Goal: Find contact information: Find contact information

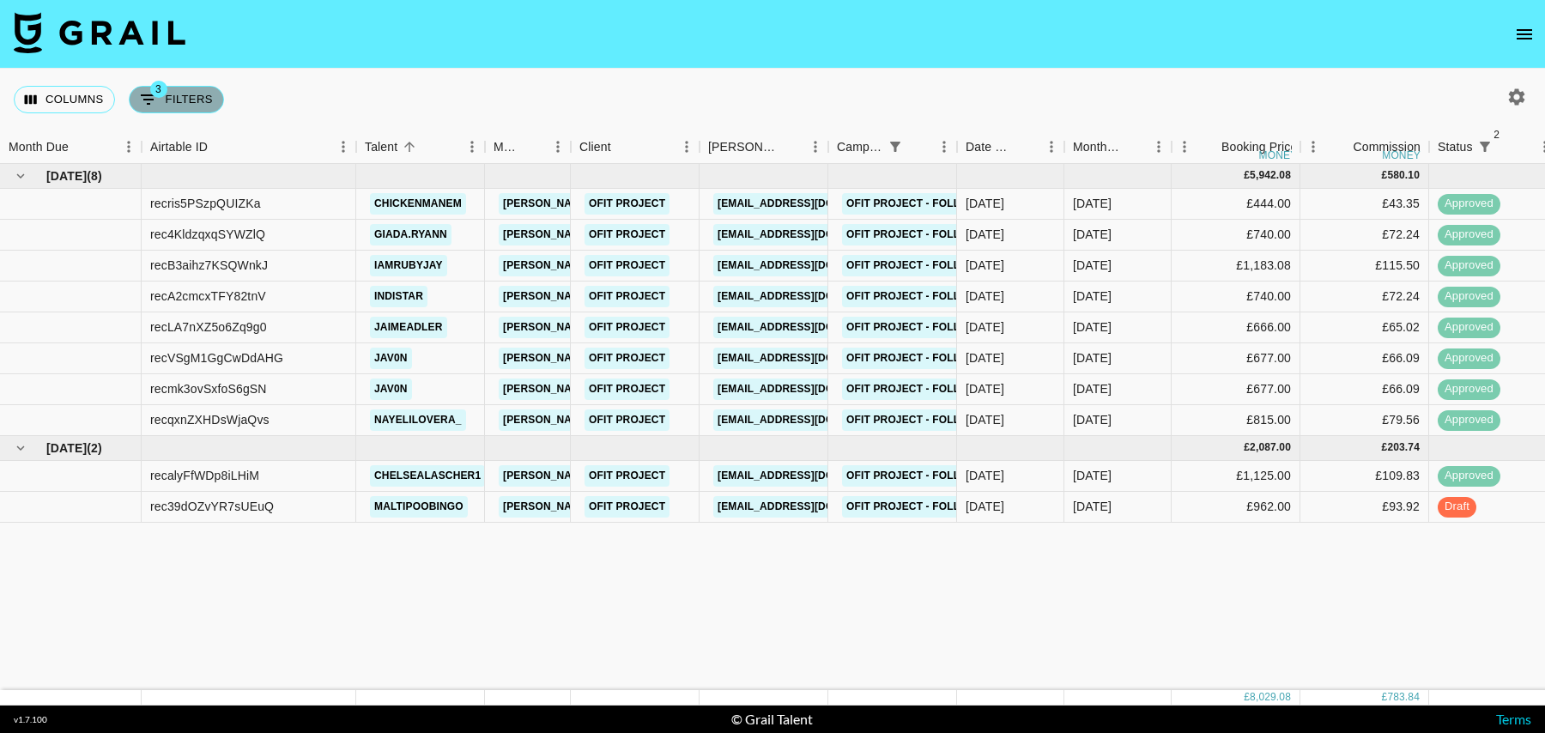
click at [191, 99] on button "3 Filters" at bounding box center [176, 99] width 95 height 27
select select "status"
select select "isNotAnyOf"
select select "status"
select select "isNotAnyOf"
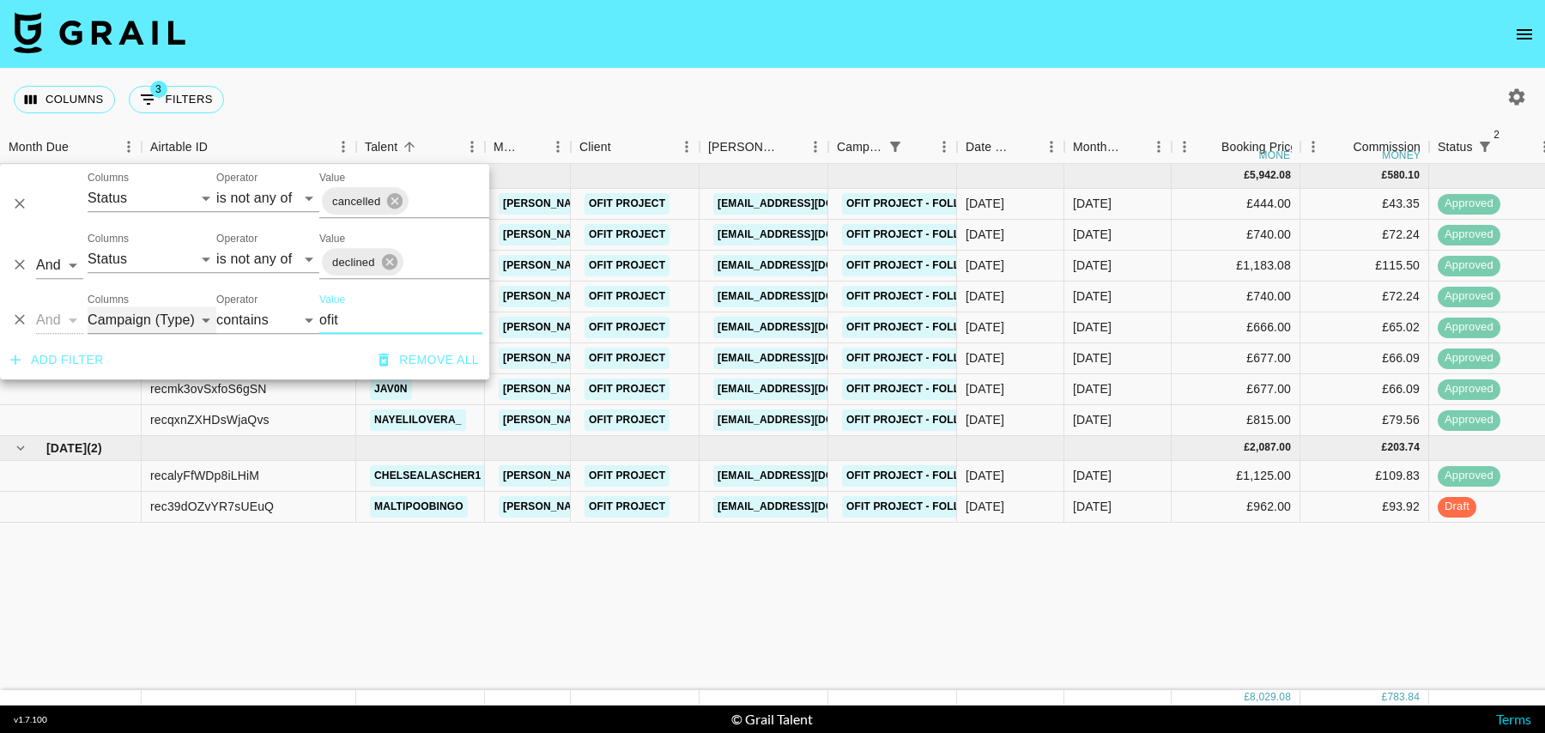
click at [136, 324] on select "Grail Platform ID Airtable ID Talent Manager Client Booker Campaign (Type) Date…" at bounding box center [152, 319] width 129 height 27
select select "airtableId"
click at [88, 306] on select "Grail Platform ID Airtable ID Talent Manager Client Booker Campaign (Type) Date…" at bounding box center [152, 319] width 129 height 27
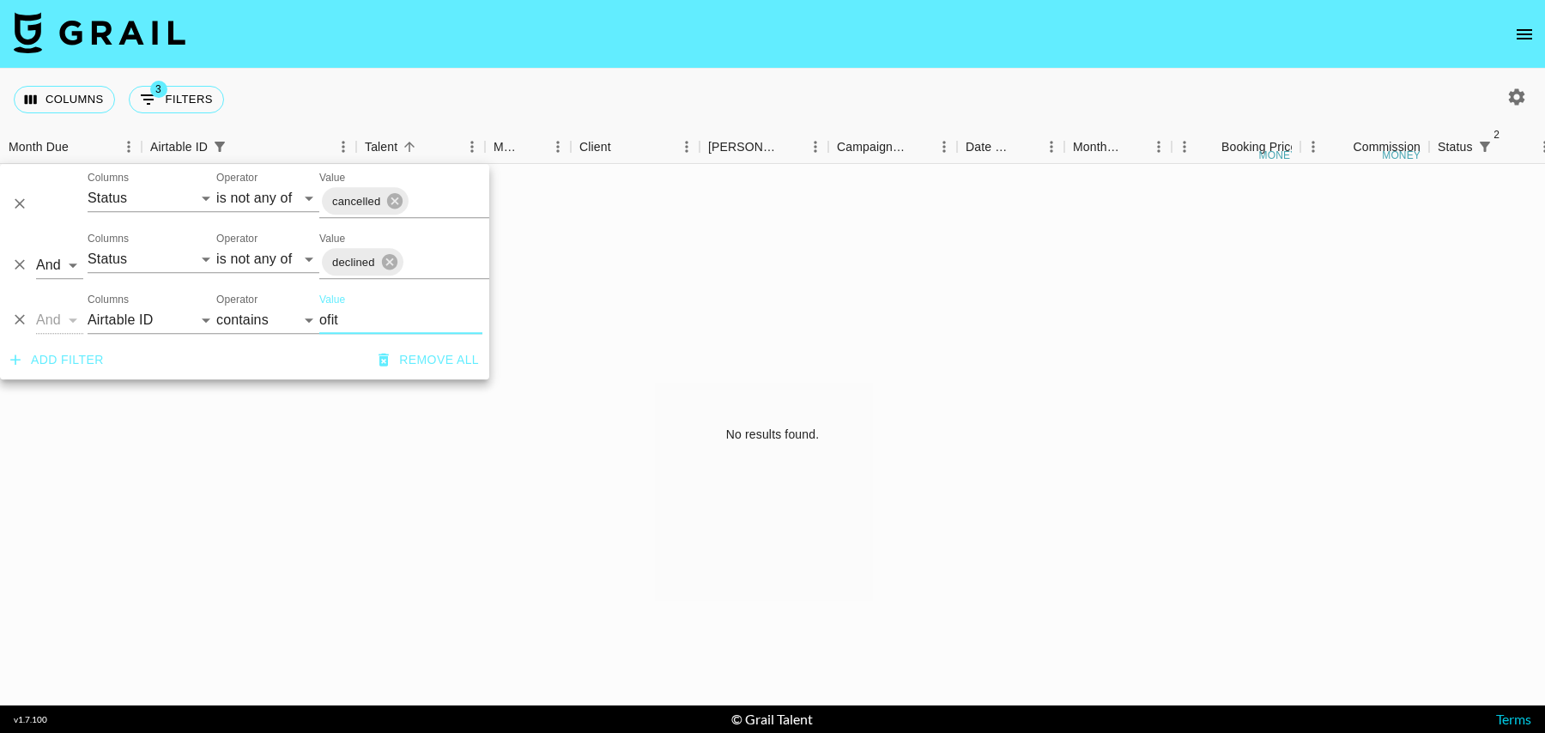
click at [347, 317] on input "ofit" at bounding box center [400, 319] width 163 height 27
paste input "recA2cmcxTFY82tnV"
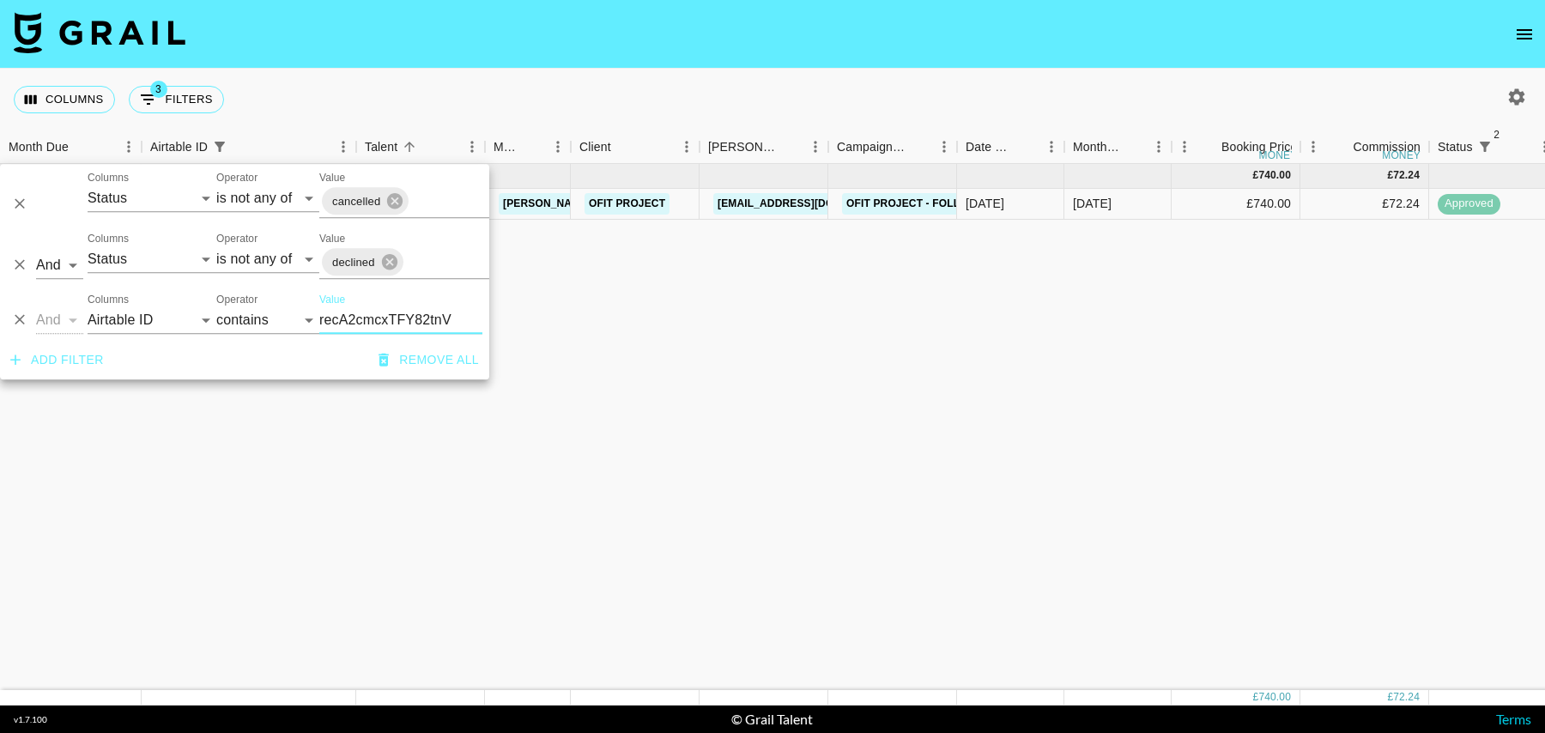
type input "recA2cmcxTFY82tnV"
click at [525, 326] on div "Aug '25 ( 1 ) £ 740.00 £ 72.24 recA2cmcxTFY82tnV indistar tancredi@grail-talent…" at bounding box center [1392, 427] width 2785 height 526
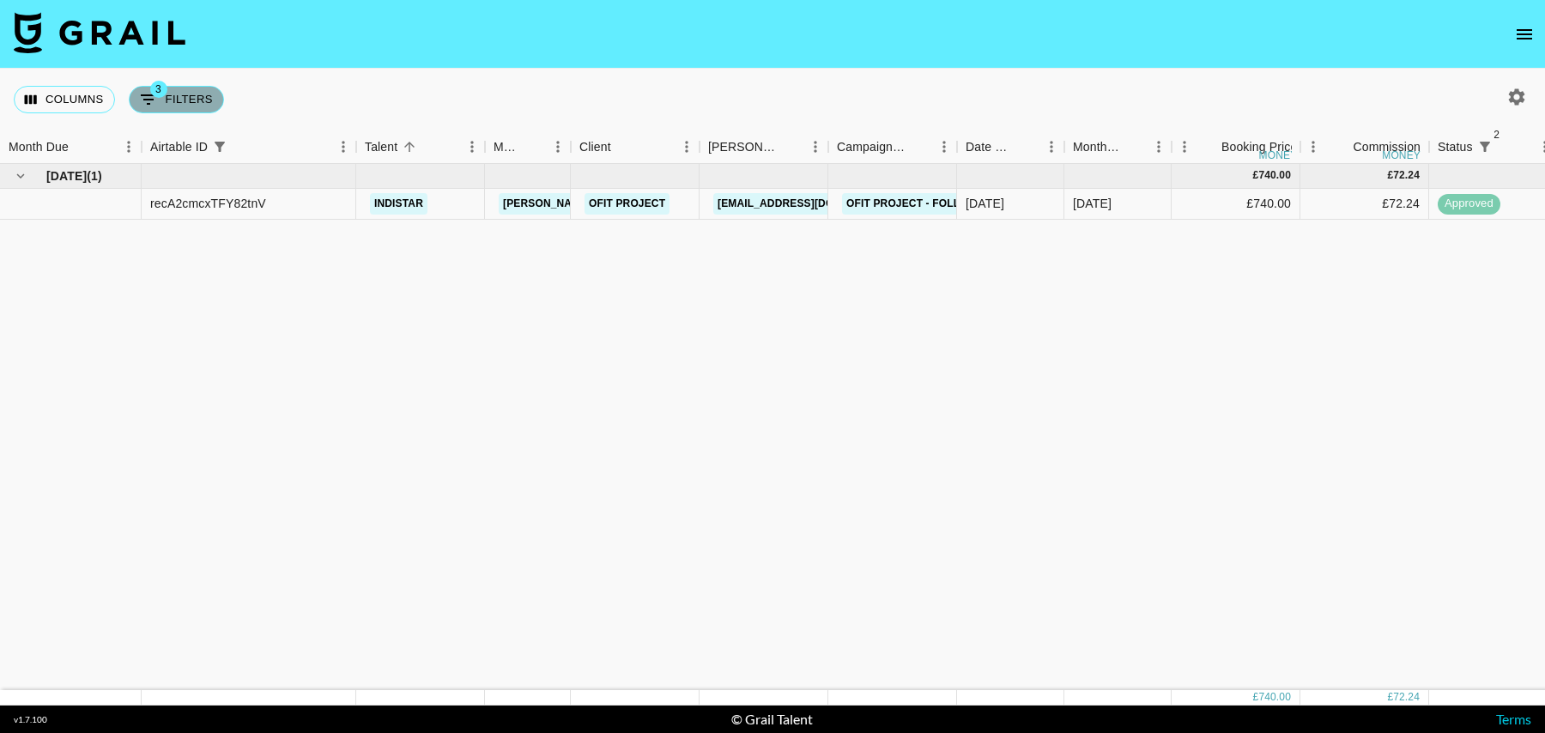
click at [166, 100] on button "3 Filters" at bounding box center [176, 99] width 95 height 27
select select "status"
select select "isNotAnyOf"
select select "status"
select select "isNotAnyOf"
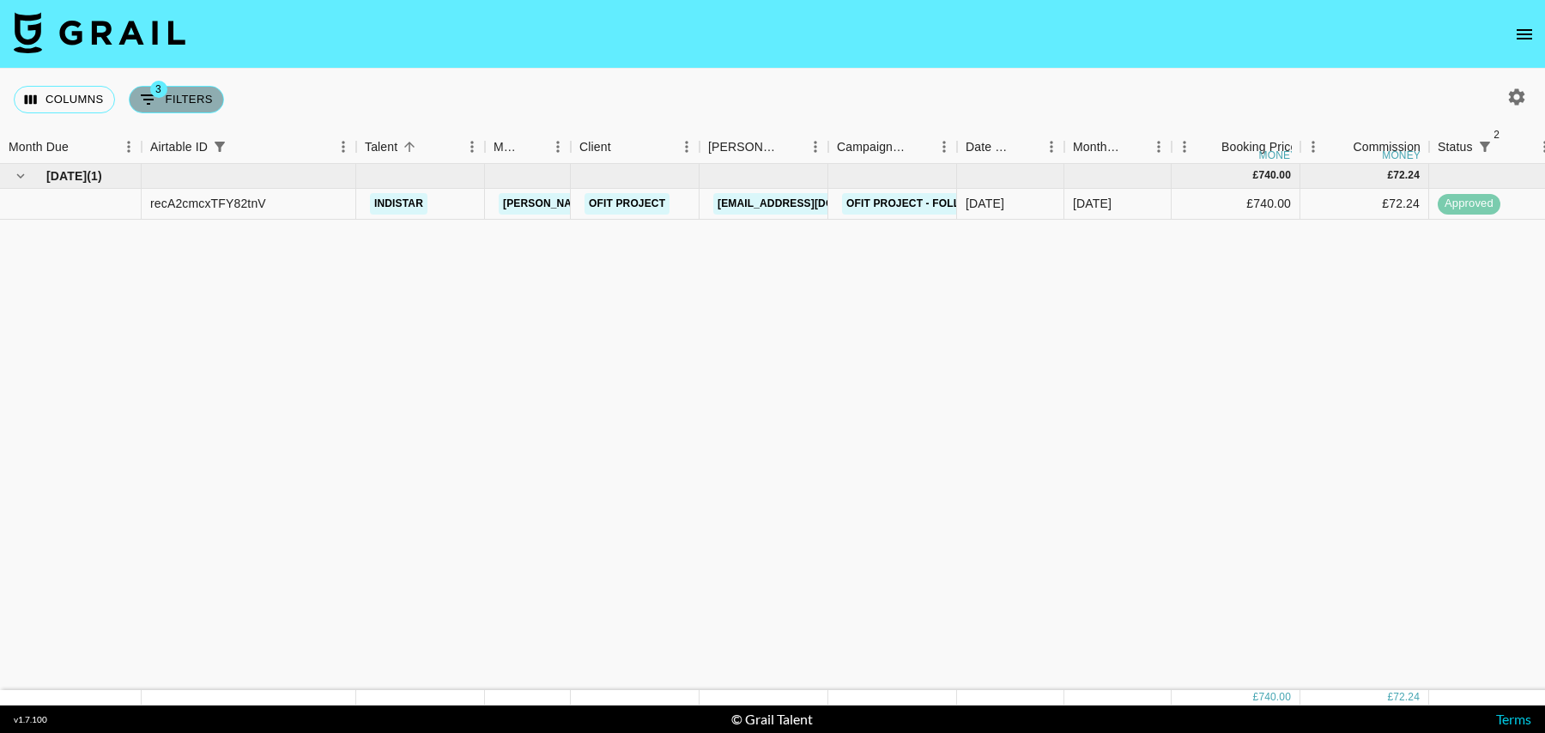
select select "airtableId"
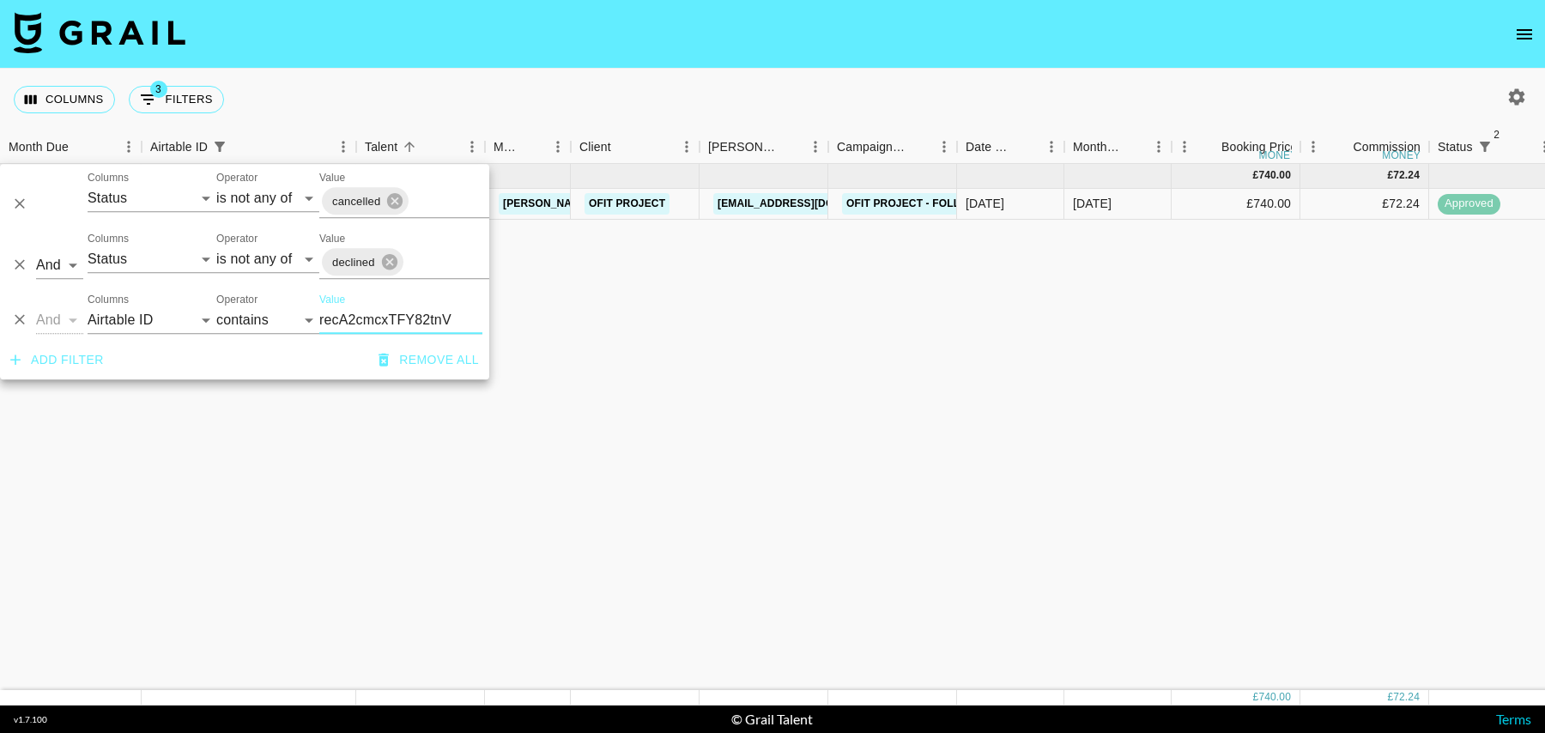
click at [18, 313] on icon "Delete" at bounding box center [19, 320] width 17 height 17
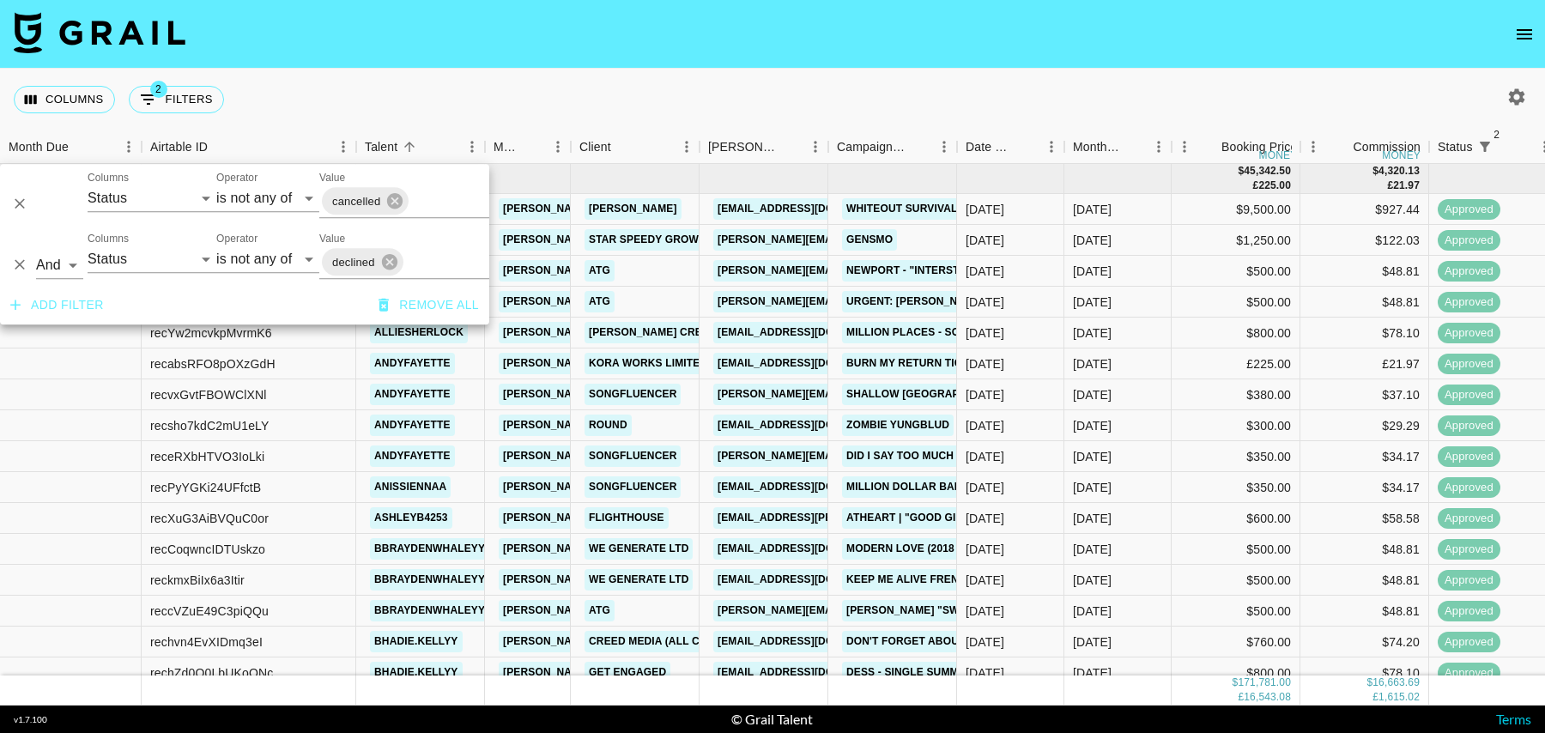
click at [908, 111] on div "Columns 2 Filters + Booking" at bounding box center [772, 100] width 1545 height 62
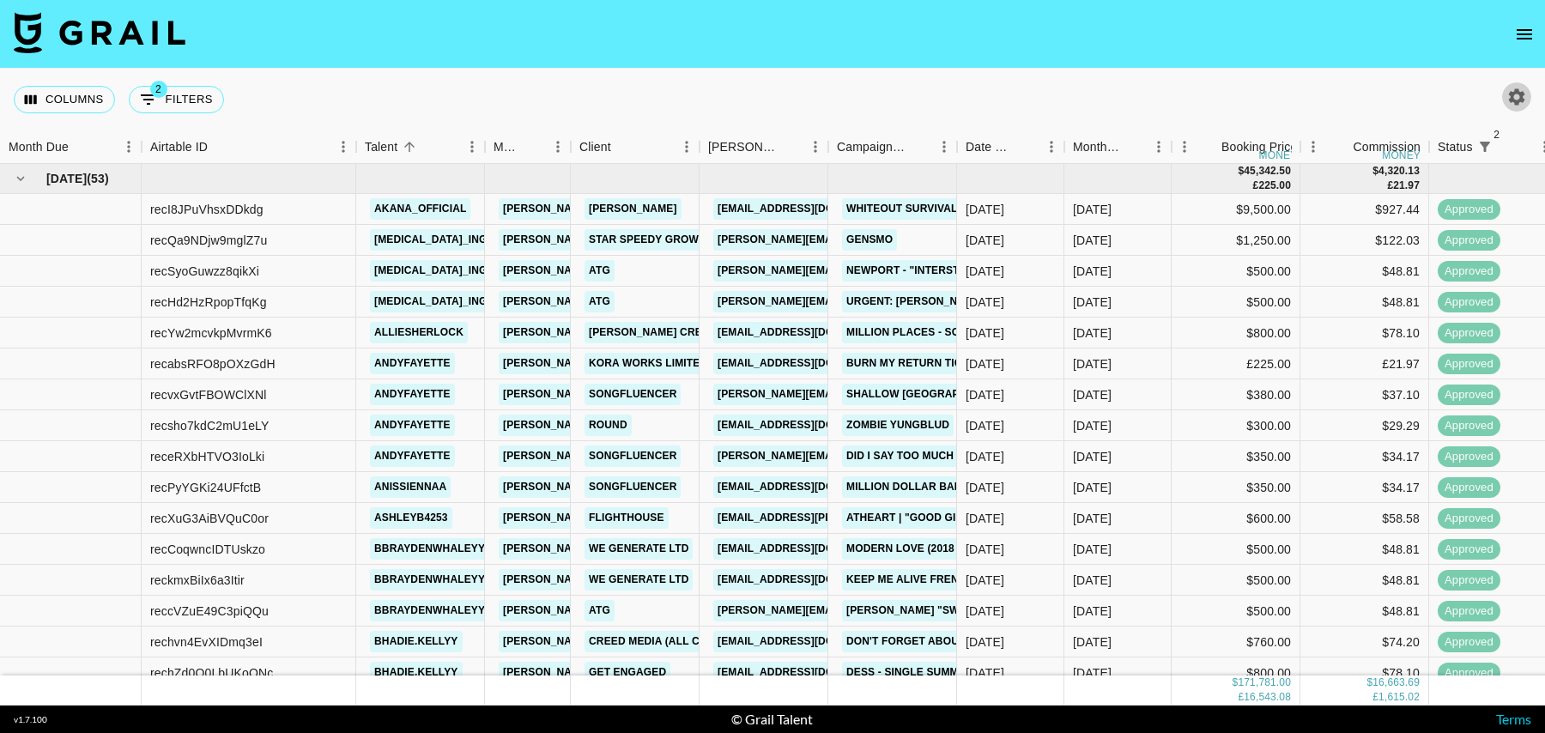
click at [1523, 94] on icon "button" at bounding box center [1517, 96] width 16 height 16
select select "Jun '25"
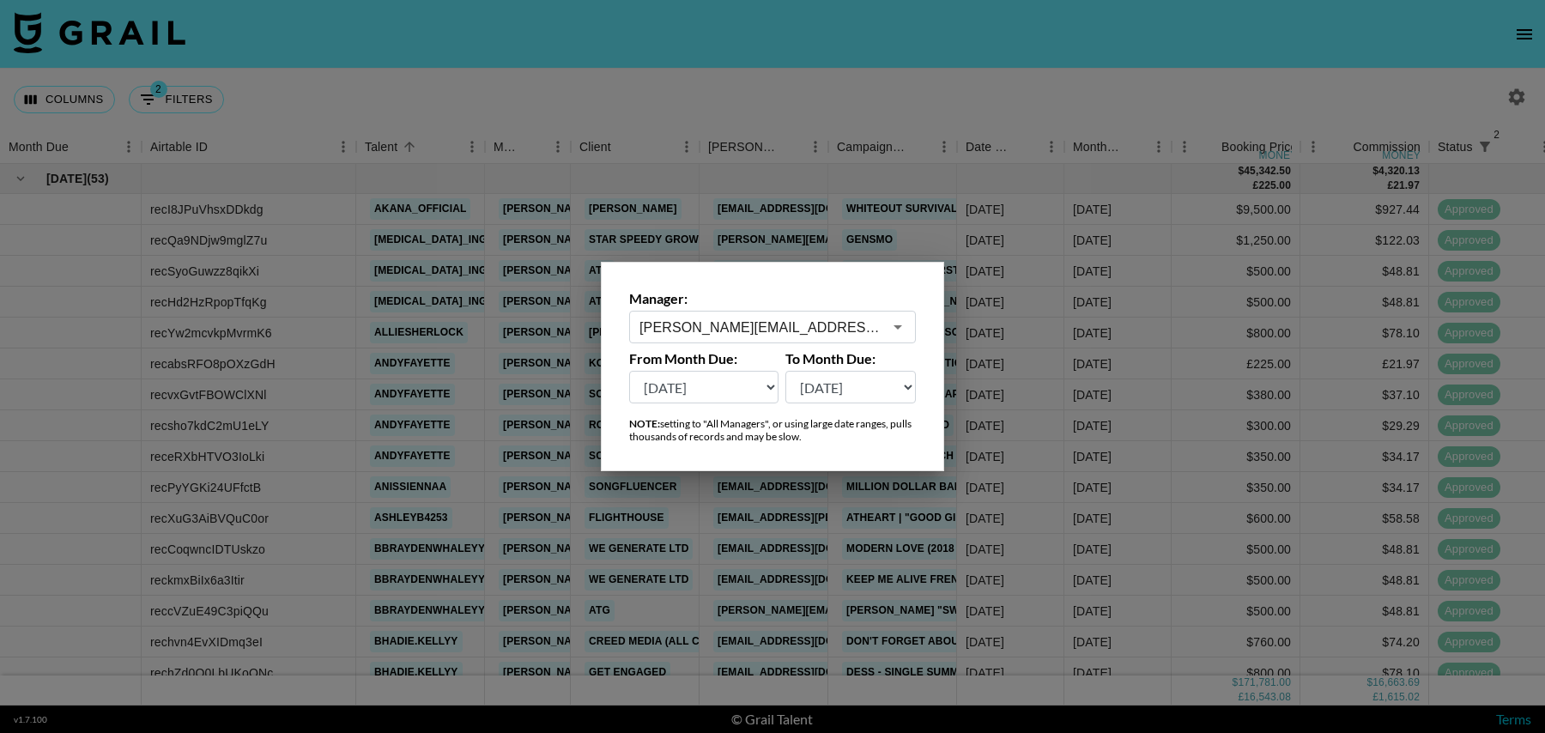
click at [783, 319] on input "tancredi@grail-talent.com" at bounding box center [760, 328] width 243 height 20
click at [770, 364] on li "nina@grail-talent.com" at bounding box center [772, 372] width 287 height 45
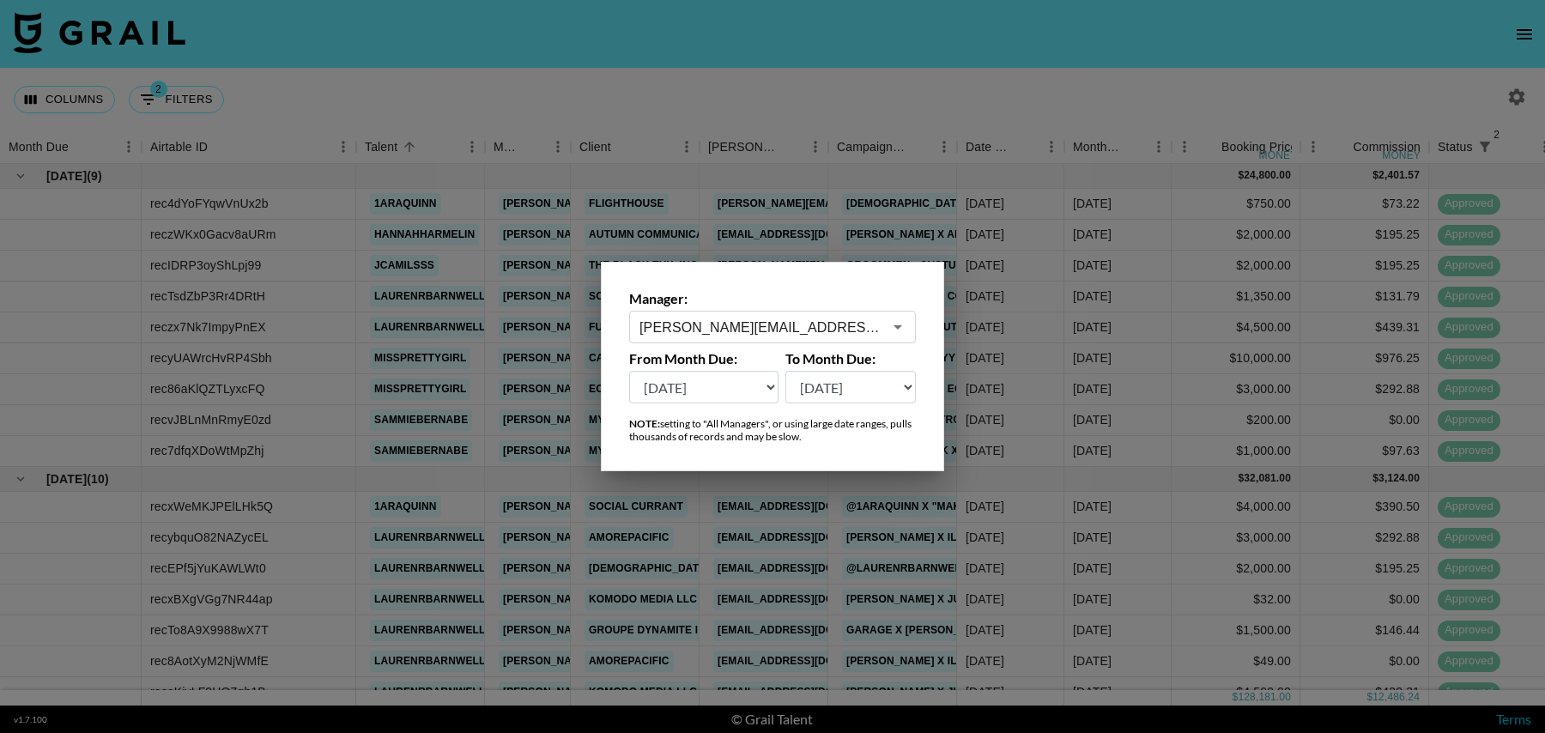
type input "nina@grail-talent.com"
click at [734, 209] on div at bounding box center [772, 366] width 1545 height 733
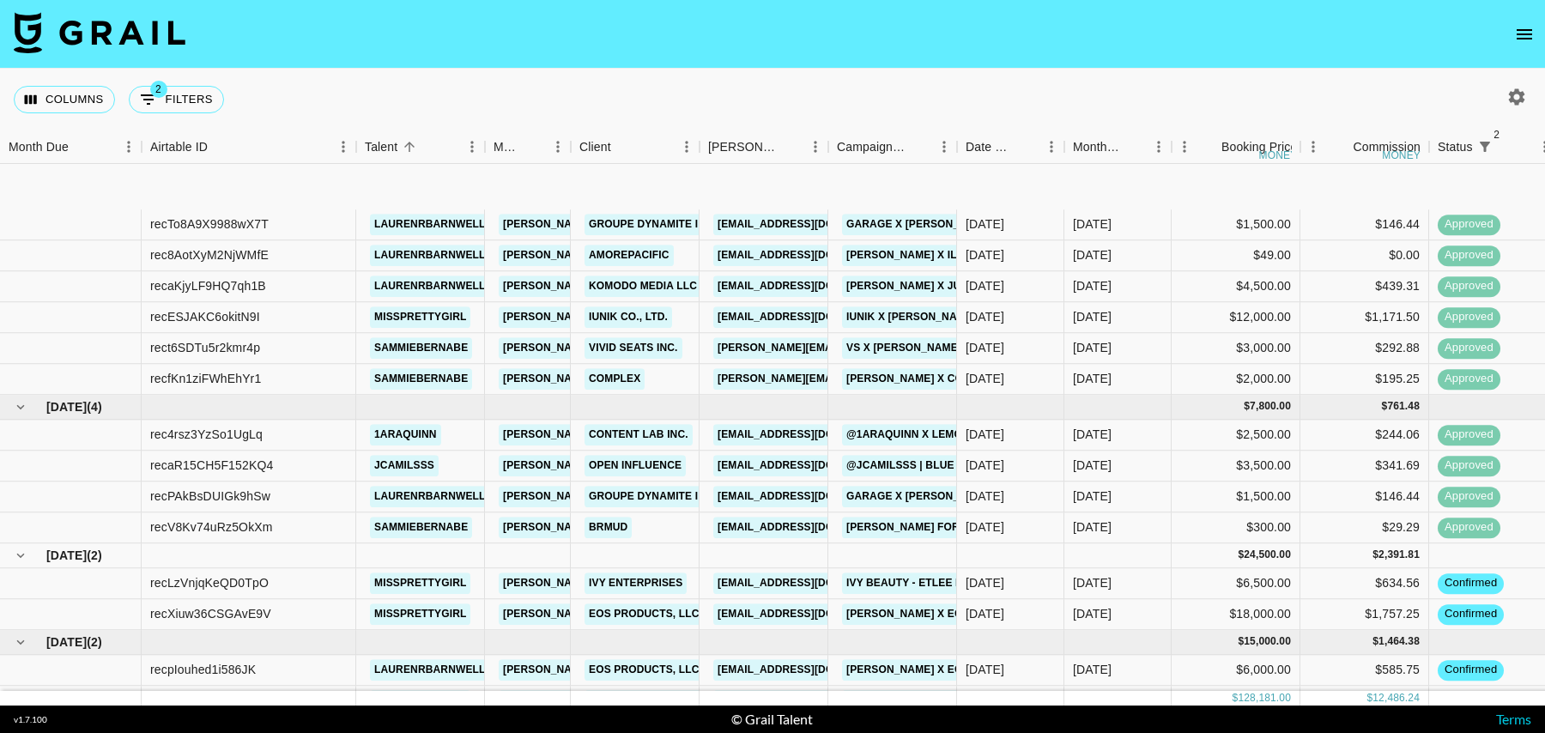
scroll to position [517, 0]
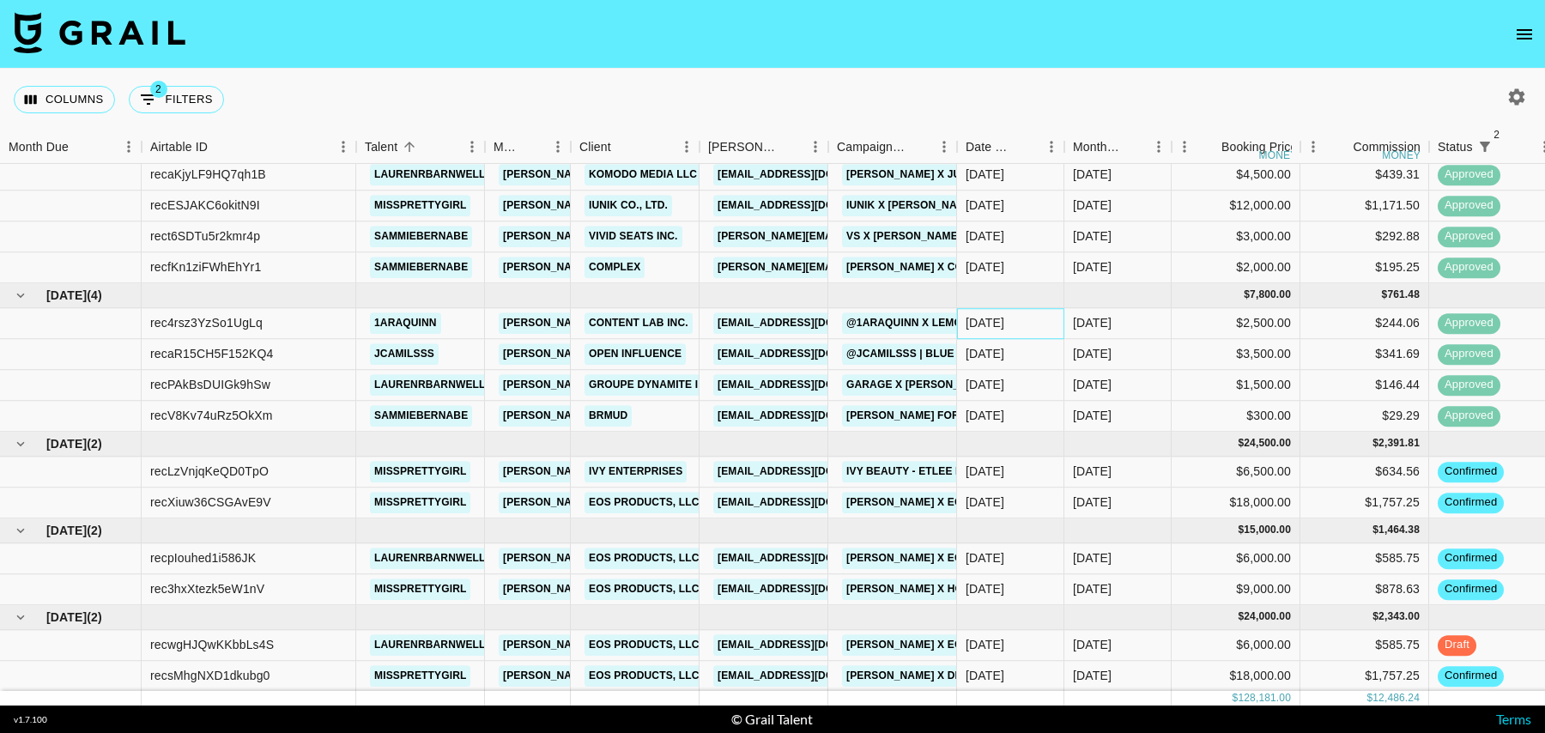
click at [1029, 324] on div "30/07/2025" at bounding box center [1010, 323] width 107 height 31
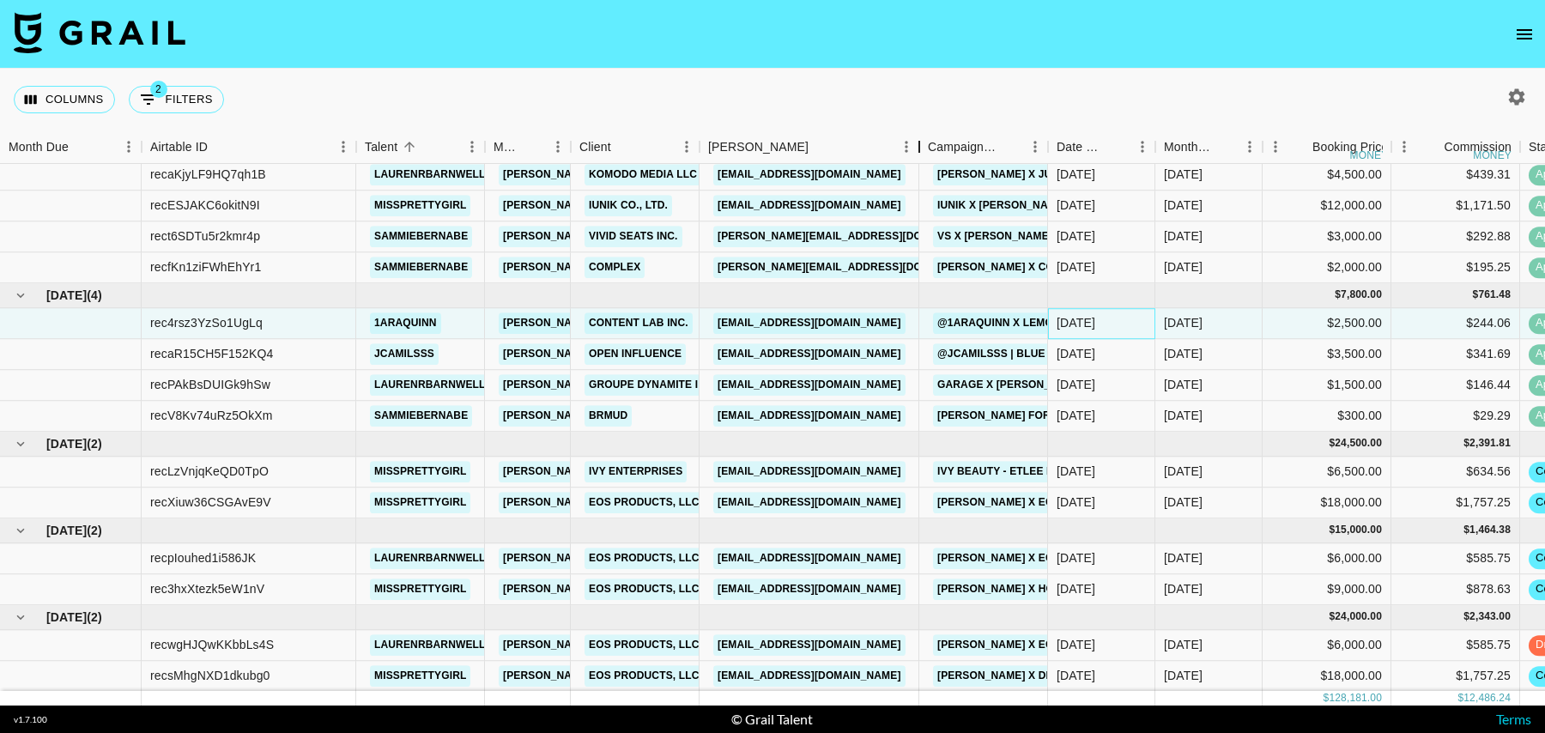
drag, startPoint x: 831, startPoint y: 149, endPoint x: 922, endPoint y: 149, distance: 91.0
click at [922, 149] on div "Booker" at bounding box center [919, 146] width 21 height 33
drag, startPoint x: 880, startPoint y: 325, endPoint x: 705, endPoint y: 325, distance: 175.1
click at [705, 325] on div "quina@contentlab.xyz" at bounding box center [809, 323] width 220 height 31
copy link "quina@contentlab.xyz"
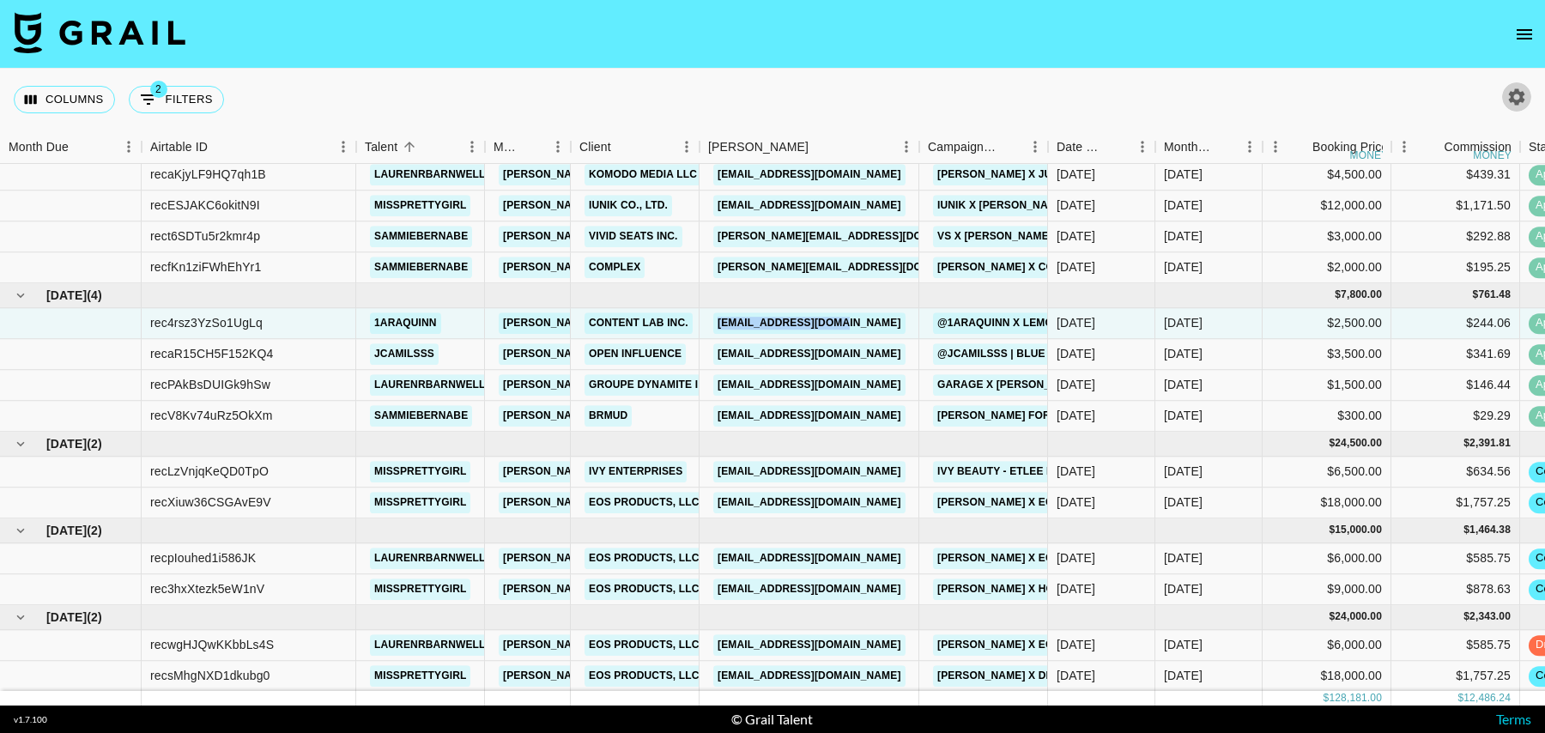
click at [1510, 106] on icon "button" at bounding box center [1516, 97] width 21 height 21
select select "Jun '25"
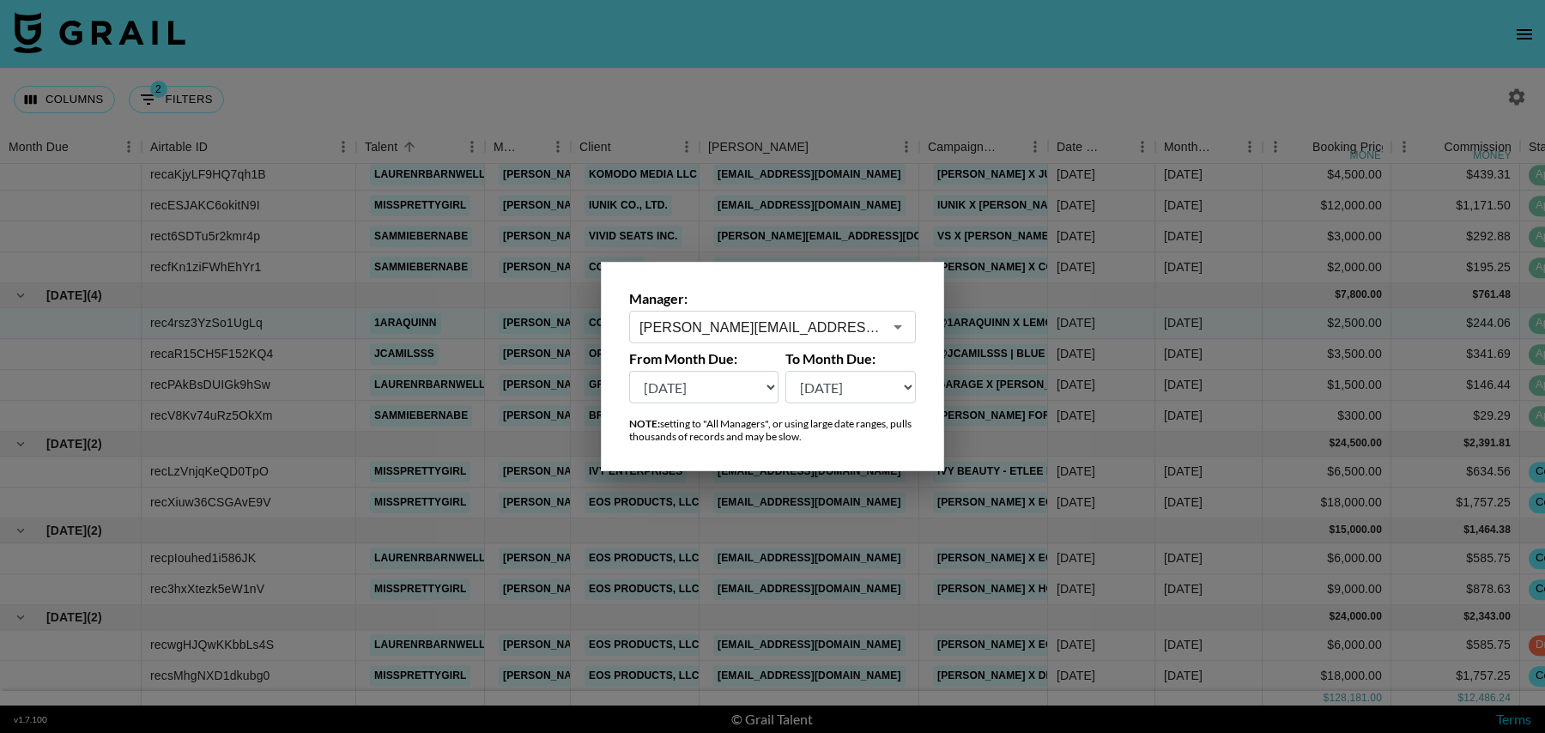
click at [737, 324] on input "nina@grail-talent.com" at bounding box center [760, 328] width 243 height 20
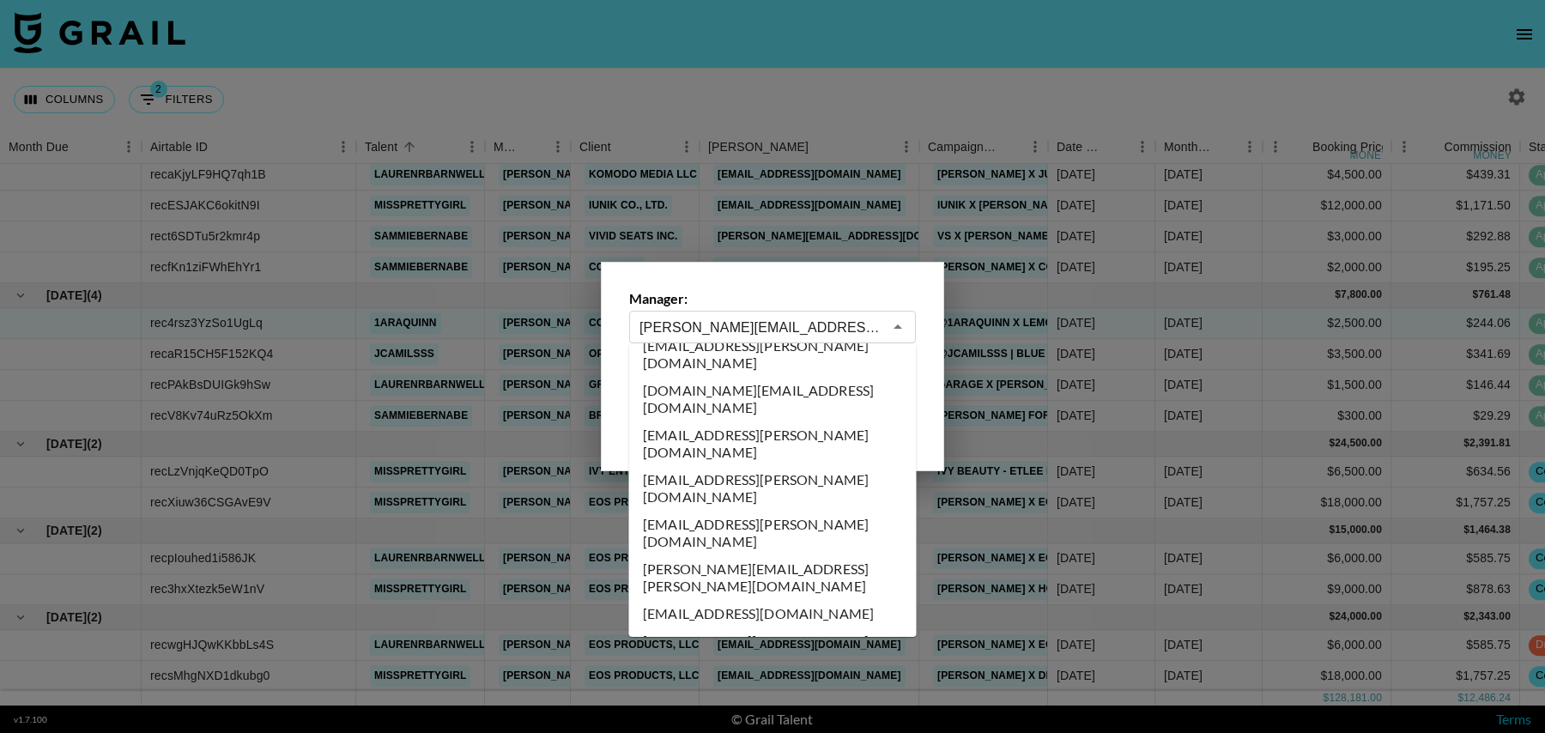
scroll to position [6065, 0]
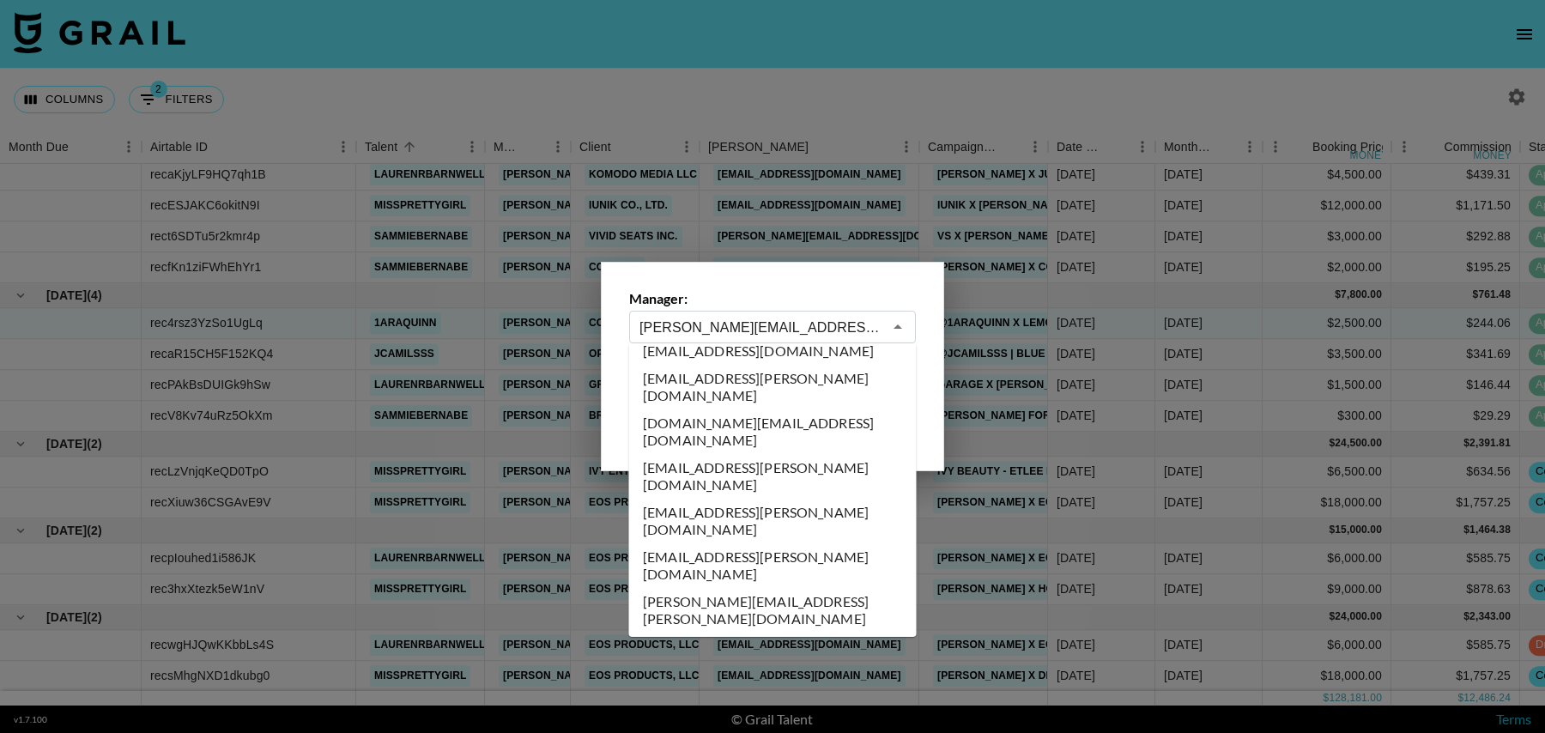
type input "laura_clark@grail-talent.com"
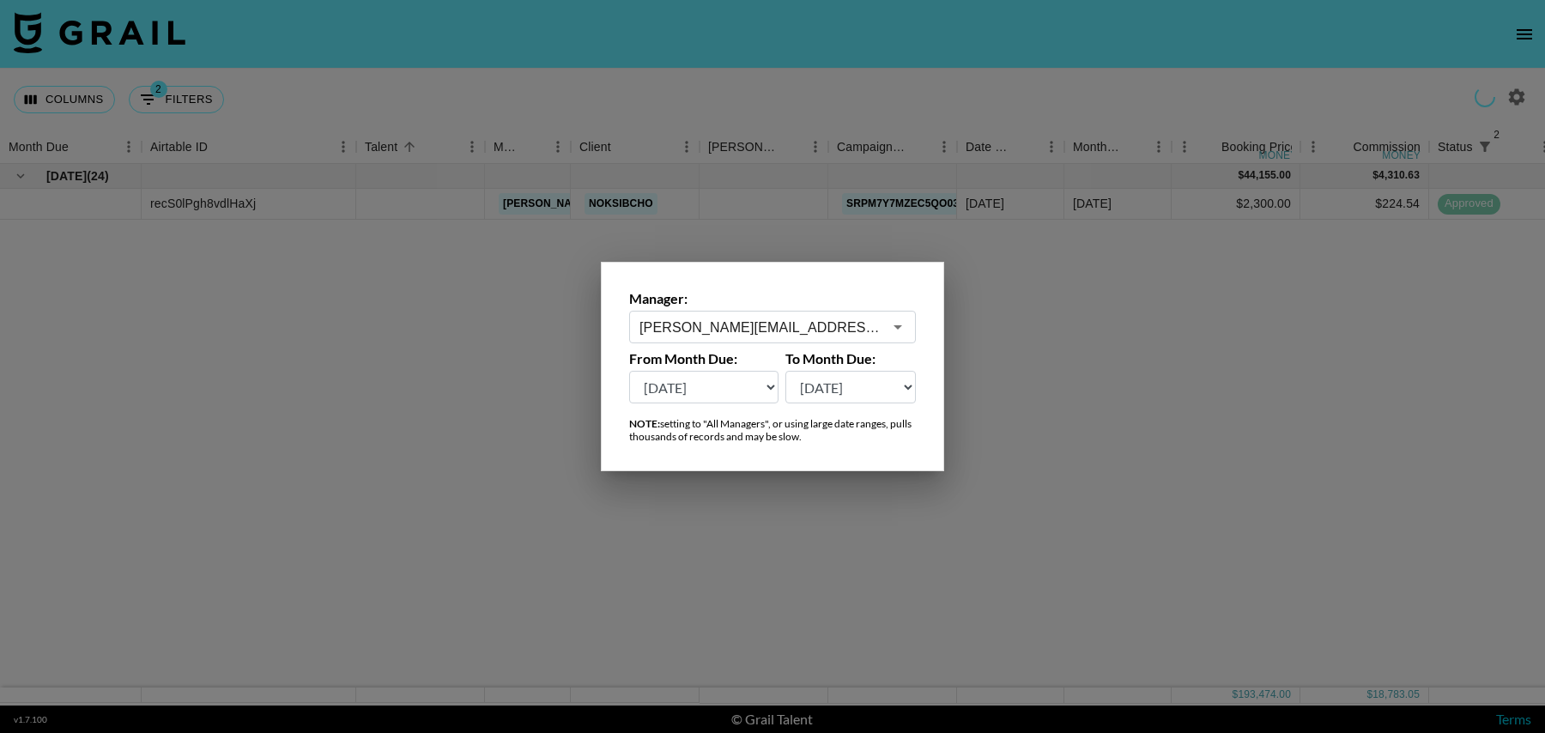
scroll to position [0, 0]
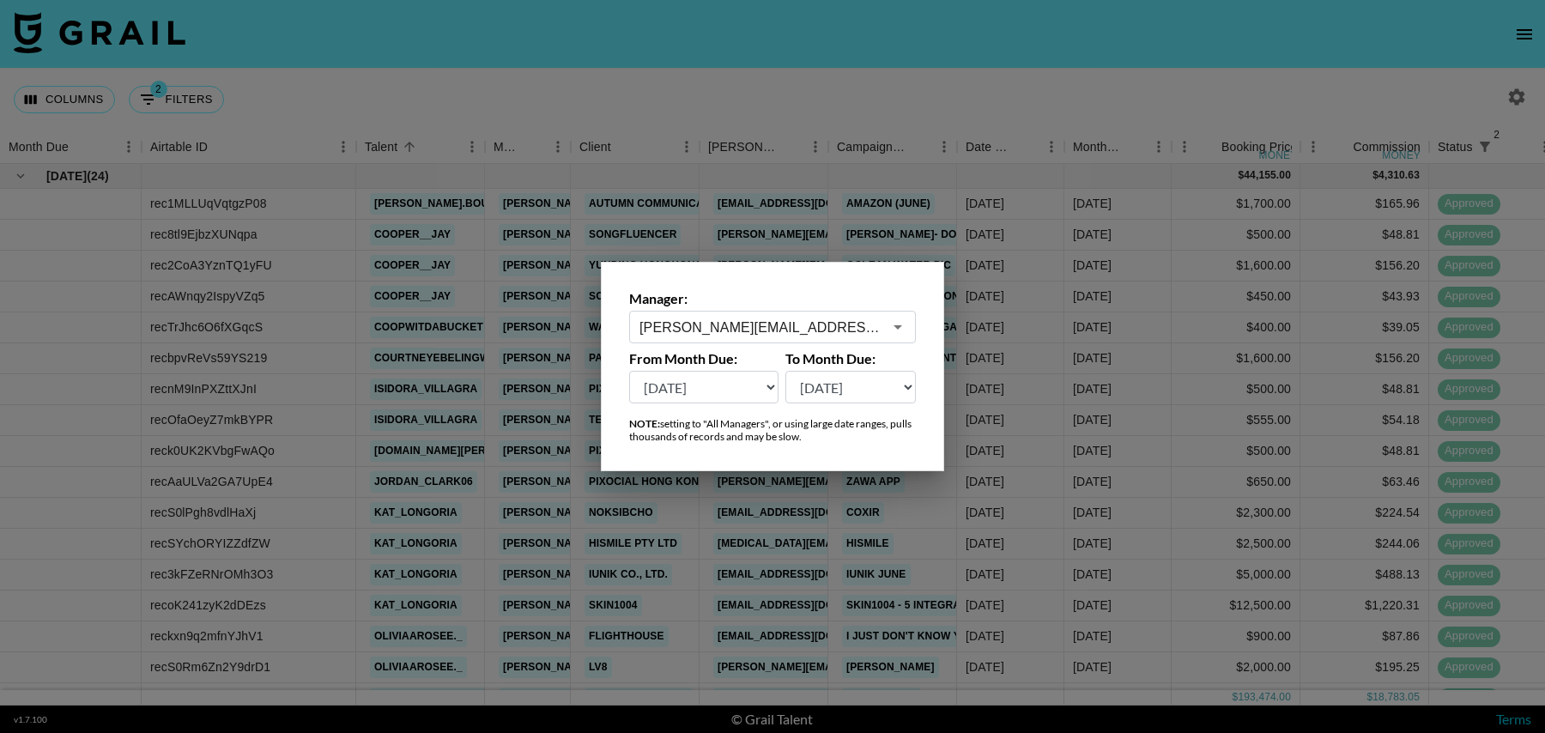
click at [1156, 70] on div at bounding box center [772, 366] width 1545 height 733
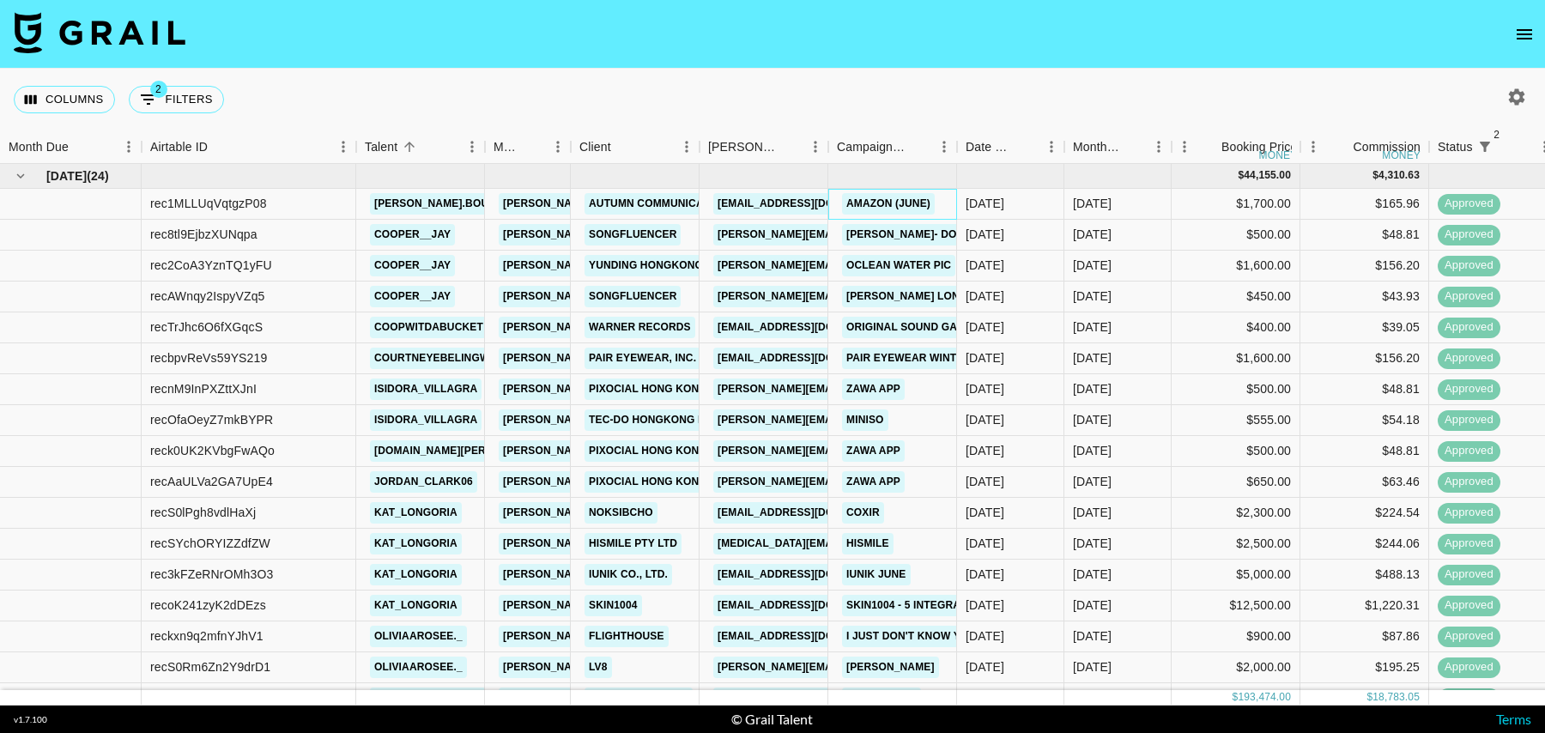
click at [948, 209] on div "Amazon (June)" at bounding box center [892, 204] width 129 height 31
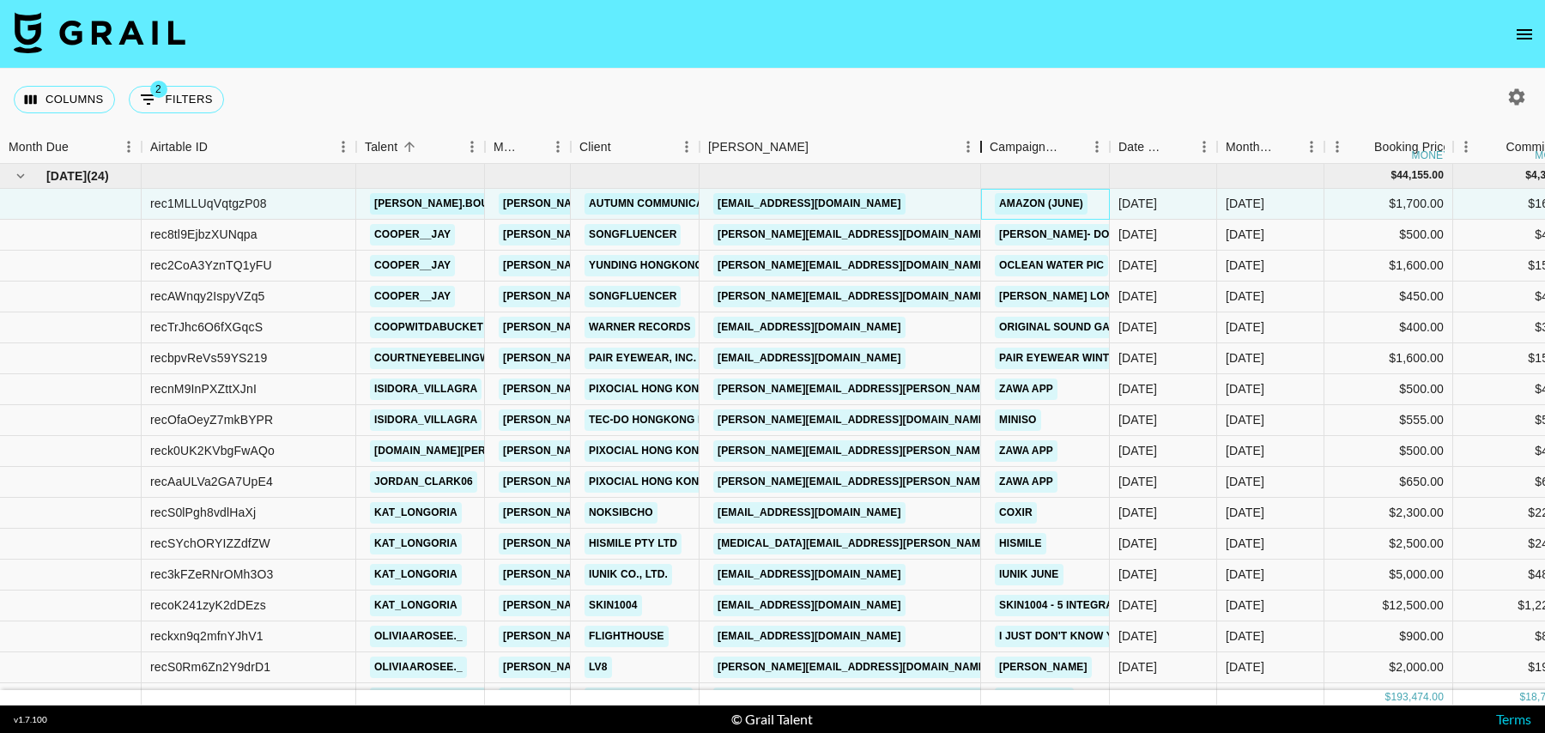
drag, startPoint x: 830, startPoint y: 145, endPoint x: 983, endPoint y: 144, distance: 152.8
click at [983, 144] on div "Booker" at bounding box center [981, 146] width 21 height 33
drag, startPoint x: 962, startPoint y: 207, endPoint x: 718, endPoint y: 209, distance: 243.7
click at [718, 209] on div "kberry@autumncommunications.com" at bounding box center [839, 204] width 281 height 31
copy link "kberry@autumncommunications.com"
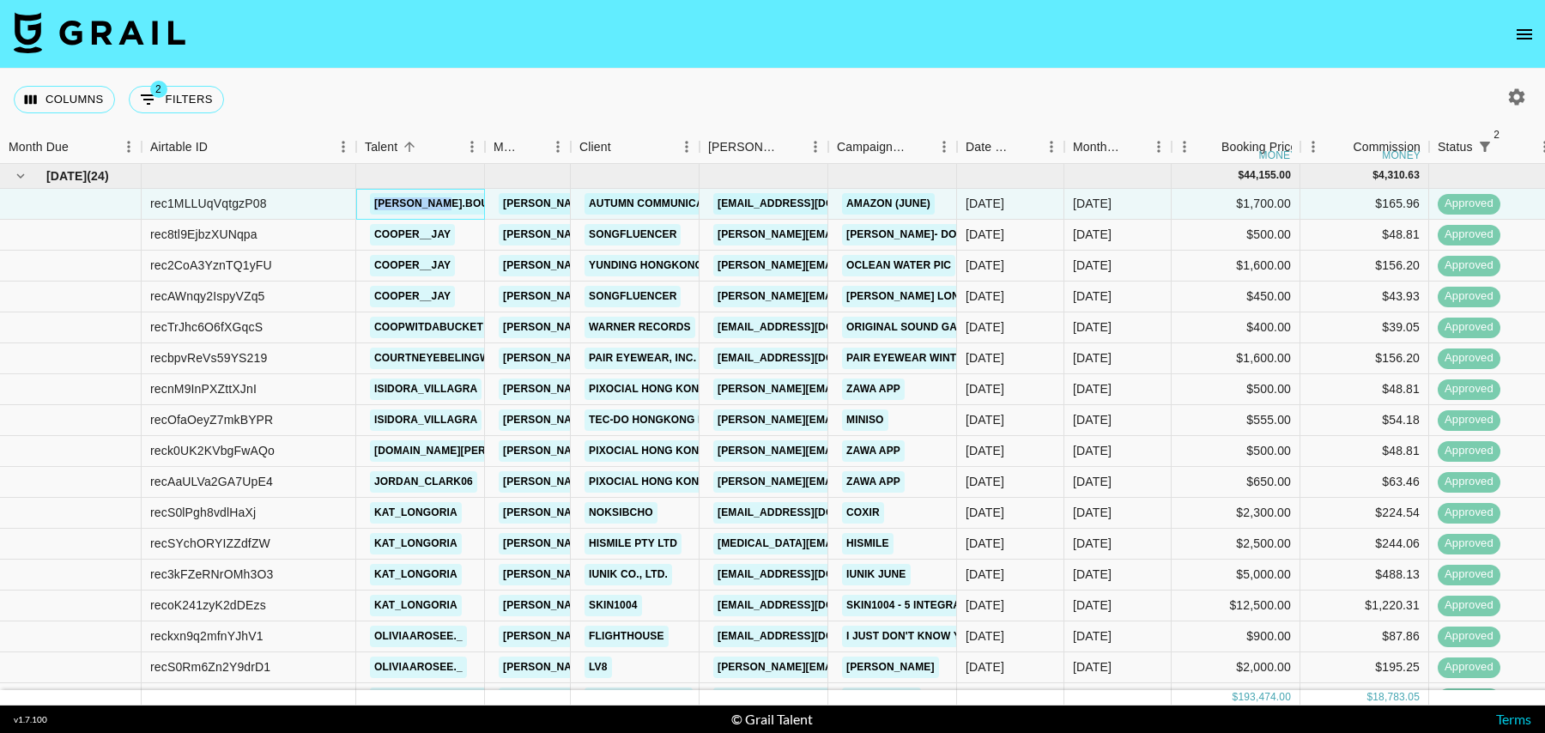
drag, startPoint x: 472, startPoint y: 201, endPoint x: 366, endPoint y: 201, distance: 105.6
click at [366, 201] on div "chloe.bouda" at bounding box center [420, 204] width 129 height 31
copy link "chloe.bouda"
click at [476, 238] on div "cooper__jay" at bounding box center [420, 235] width 129 height 31
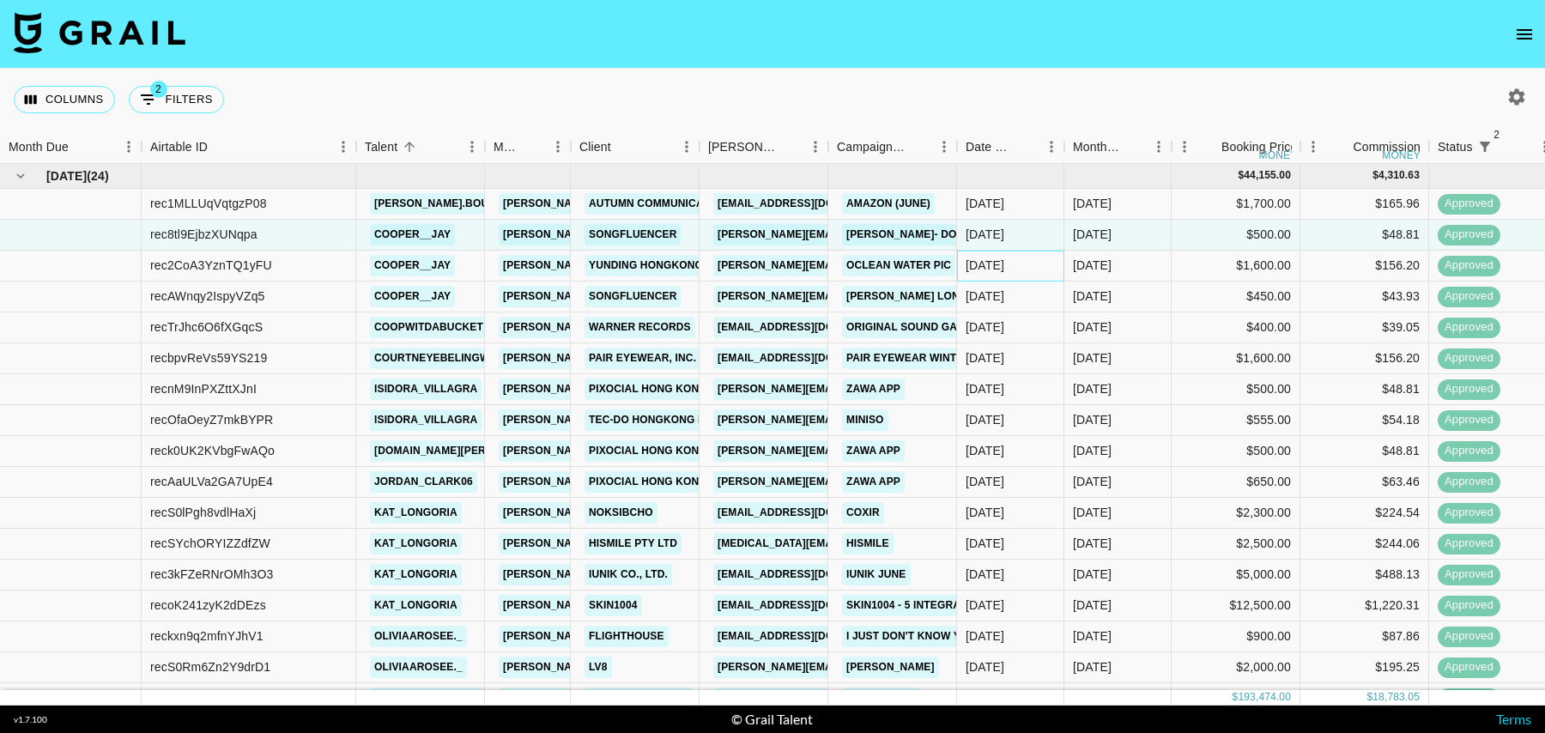
click at [1031, 265] on div "16/06/2025" at bounding box center [1010, 266] width 107 height 31
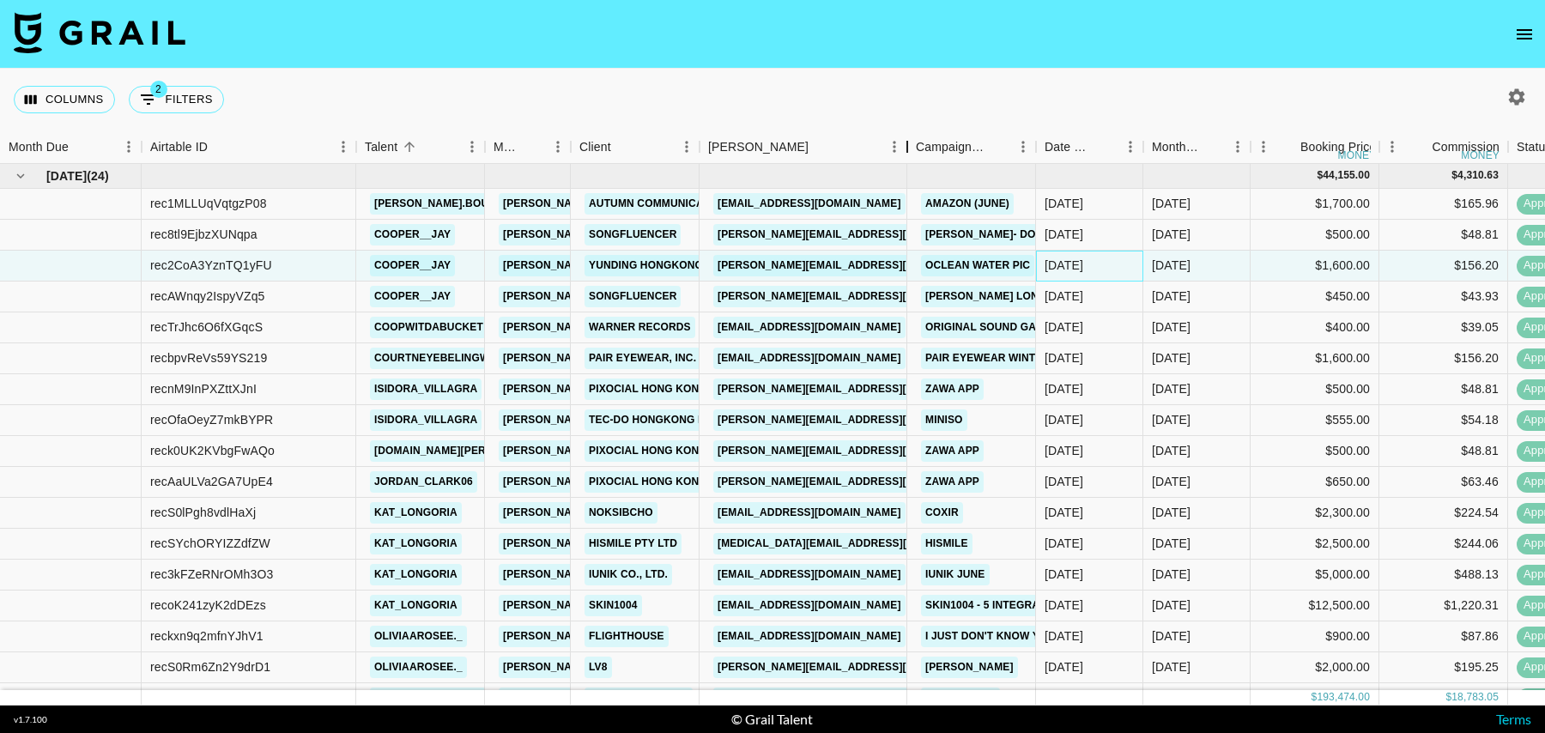
drag, startPoint x: 826, startPoint y: 154, endPoint x: 905, endPoint y: 154, distance: 79.0
click at [905, 154] on div "Booker" at bounding box center [907, 146] width 21 height 33
drag, startPoint x: 475, startPoint y: 263, endPoint x: 354, endPoint y: 263, distance: 121.0
click at [354, 263] on div "rec2CoA3YznTQ1yFU cooper__jay laura_clark@grail-talent.com Yunding Hongkong Com…" at bounding box center [1432, 266] width 2864 height 31
copy div "cooper__jay"
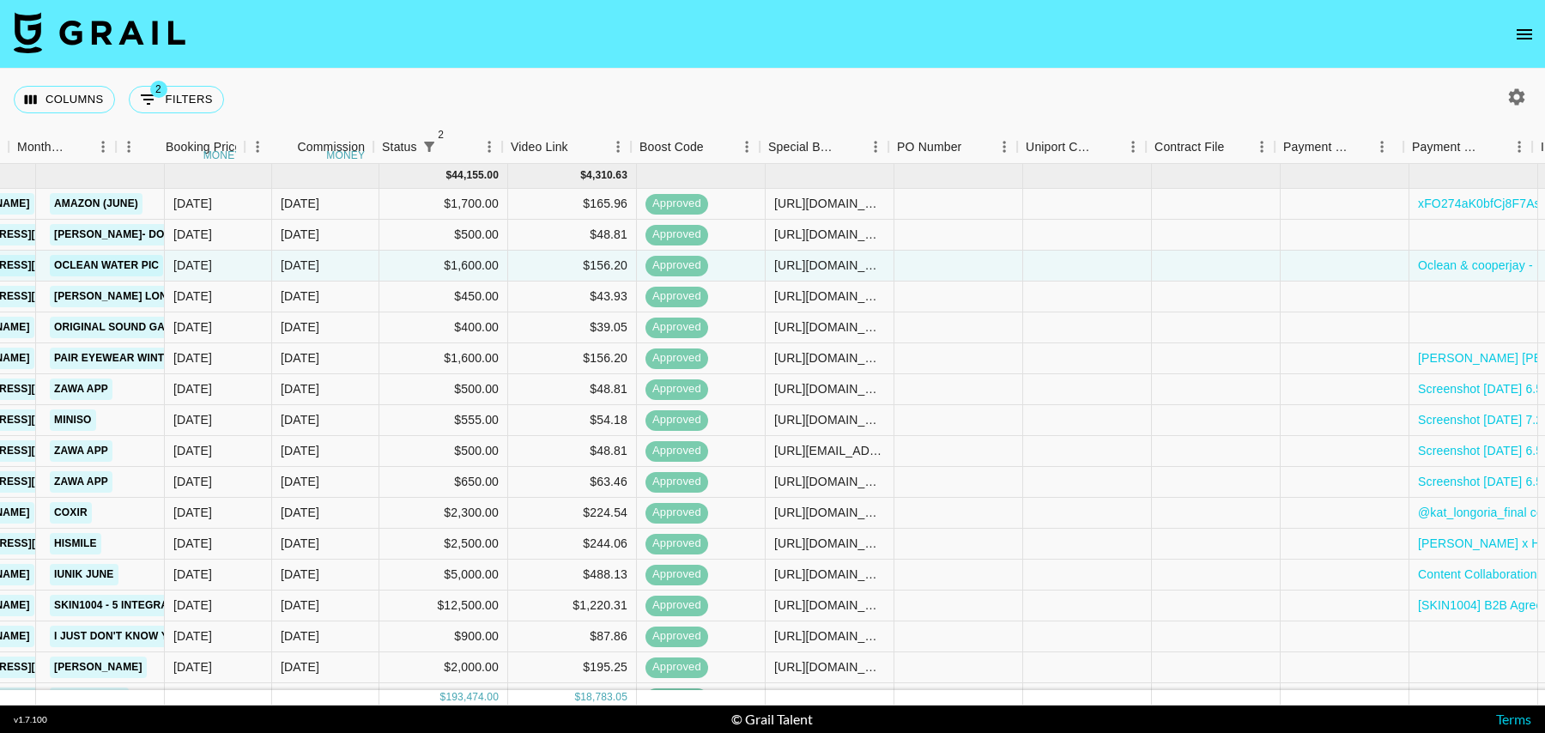
scroll to position [0, 784]
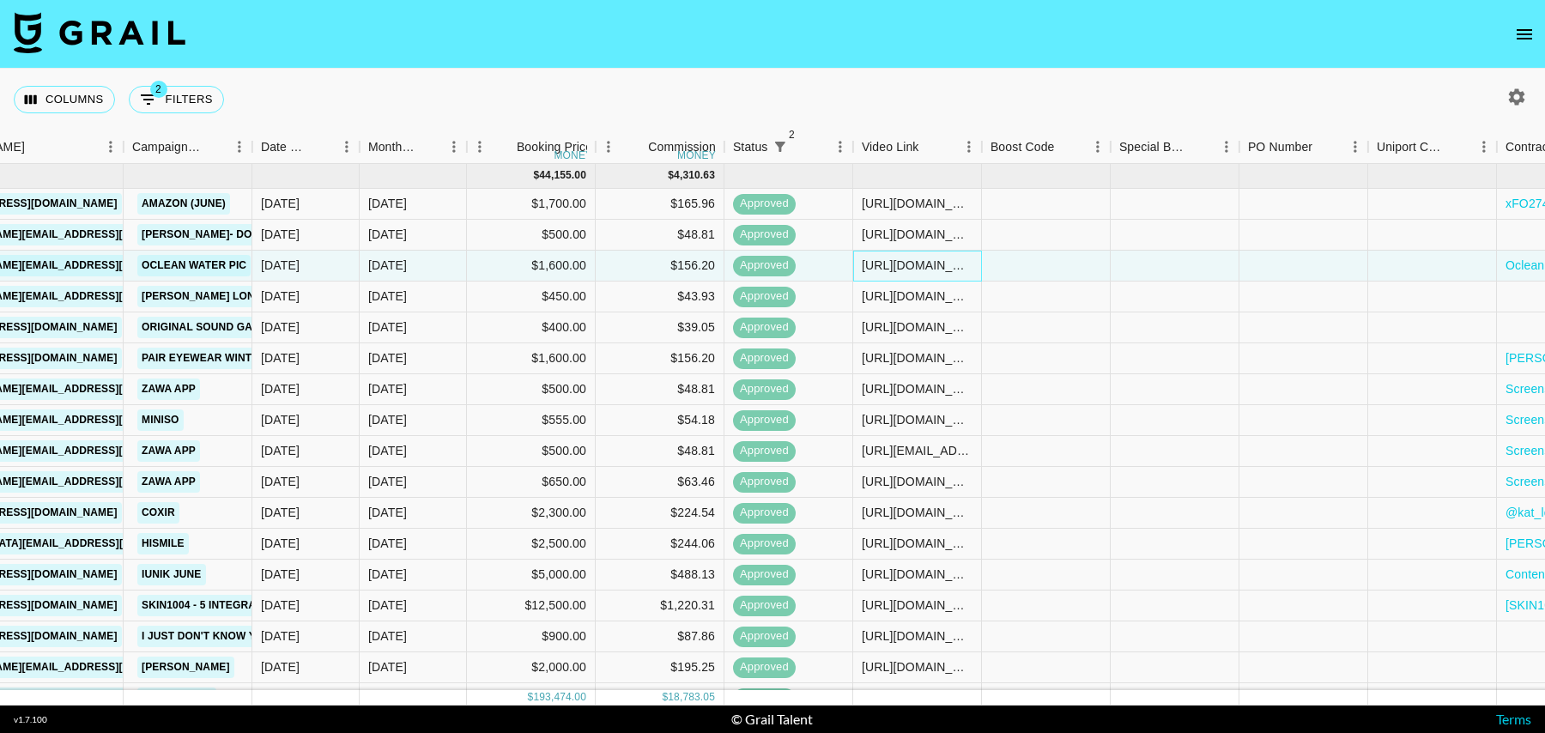
click at [921, 266] on div "https://www.tiktok.com/@cooper__jay/video/7523004123059473695?_r=1&_t=ZP-8xjRhP…" at bounding box center [917, 265] width 111 height 17
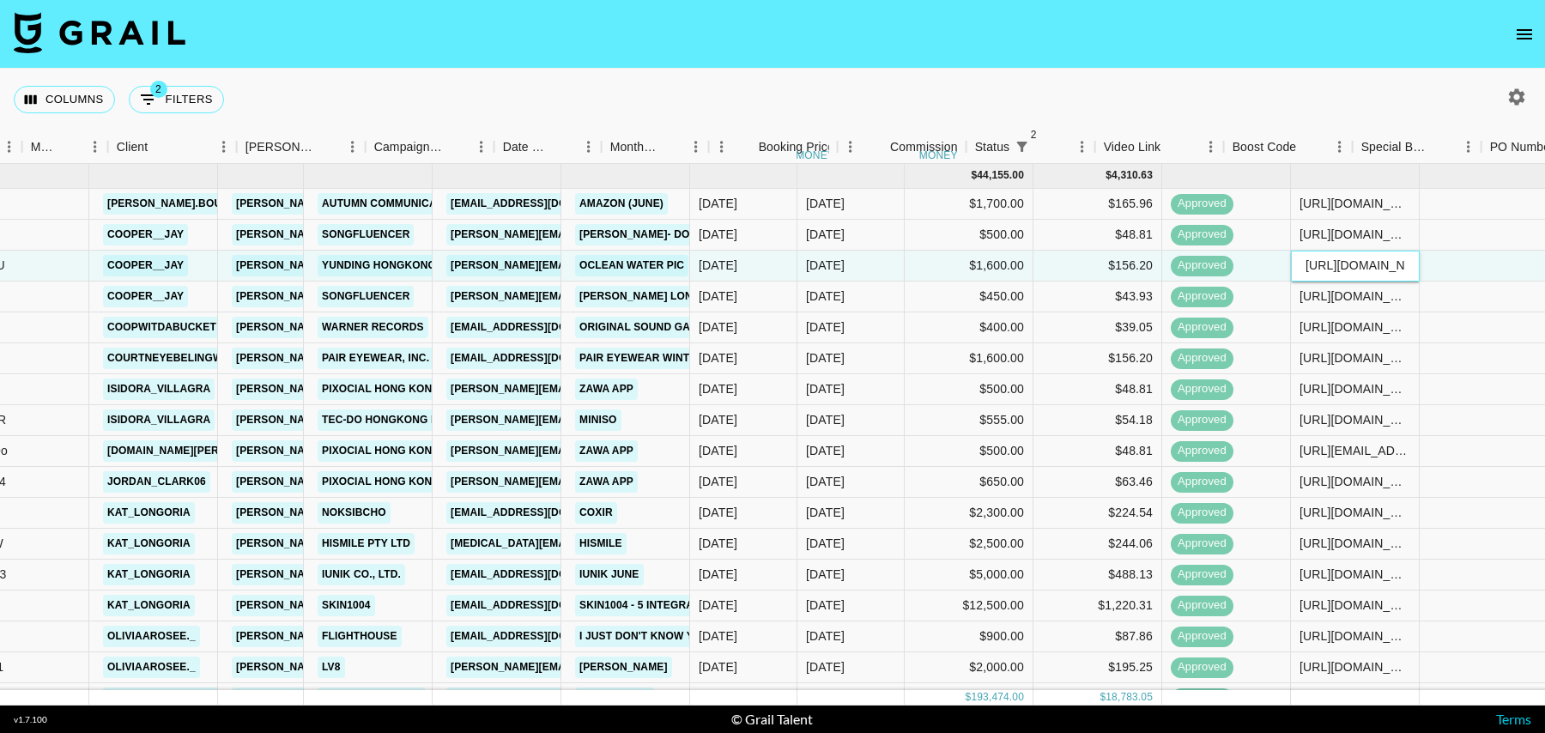
scroll to position [0, 0]
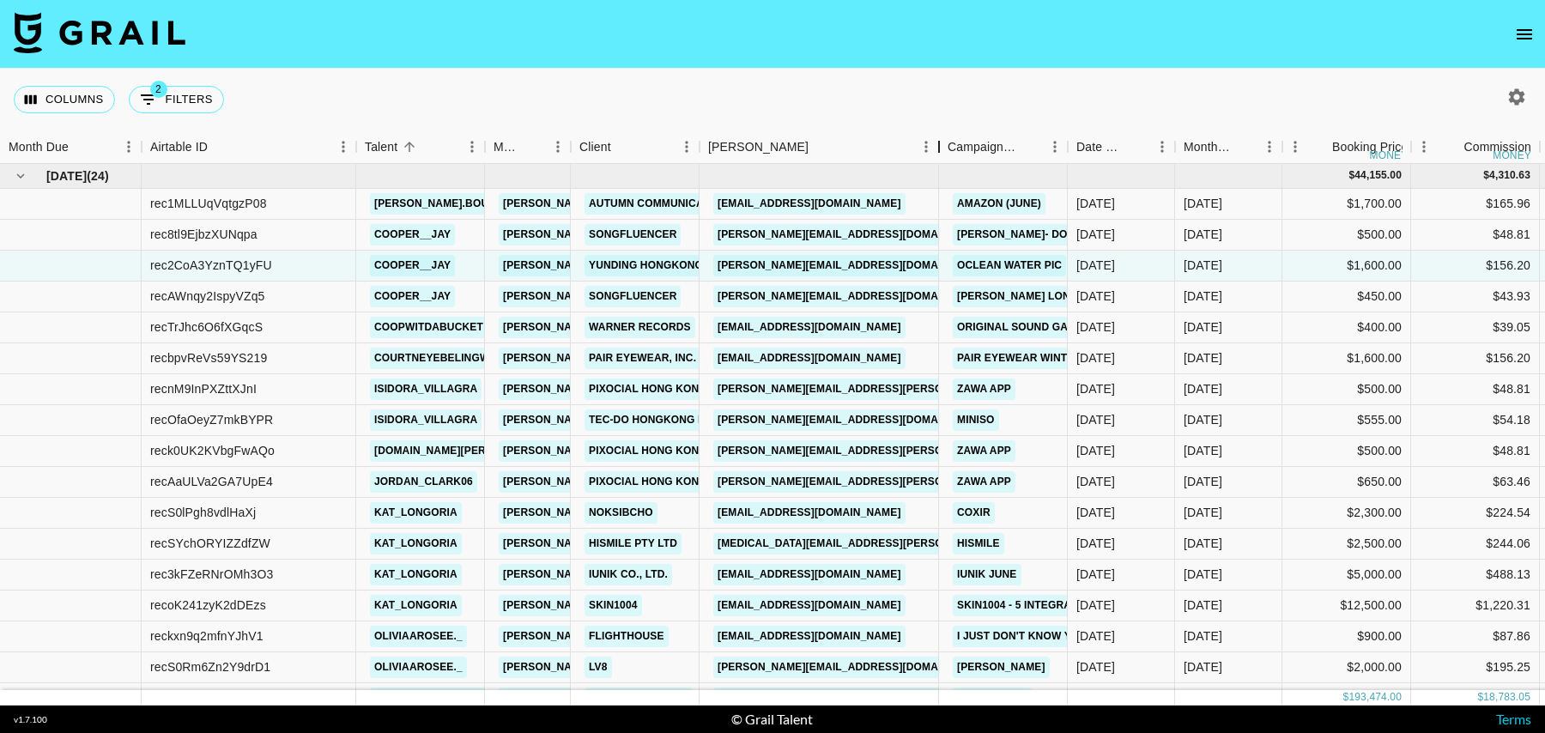
drag, startPoint x: 828, startPoint y: 154, endPoint x: 939, endPoint y: 151, distance: 110.8
click at [939, 152] on div "Booker" at bounding box center [939, 146] width 21 height 33
drag, startPoint x: 887, startPoint y: 263, endPoint x: 715, endPoint y: 266, distance: 172.5
click at [715, 266] on div "jaylynlee@oclean.com" at bounding box center [818, 266] width 239 height 31
copy link "jaylynlee@oclean.com"
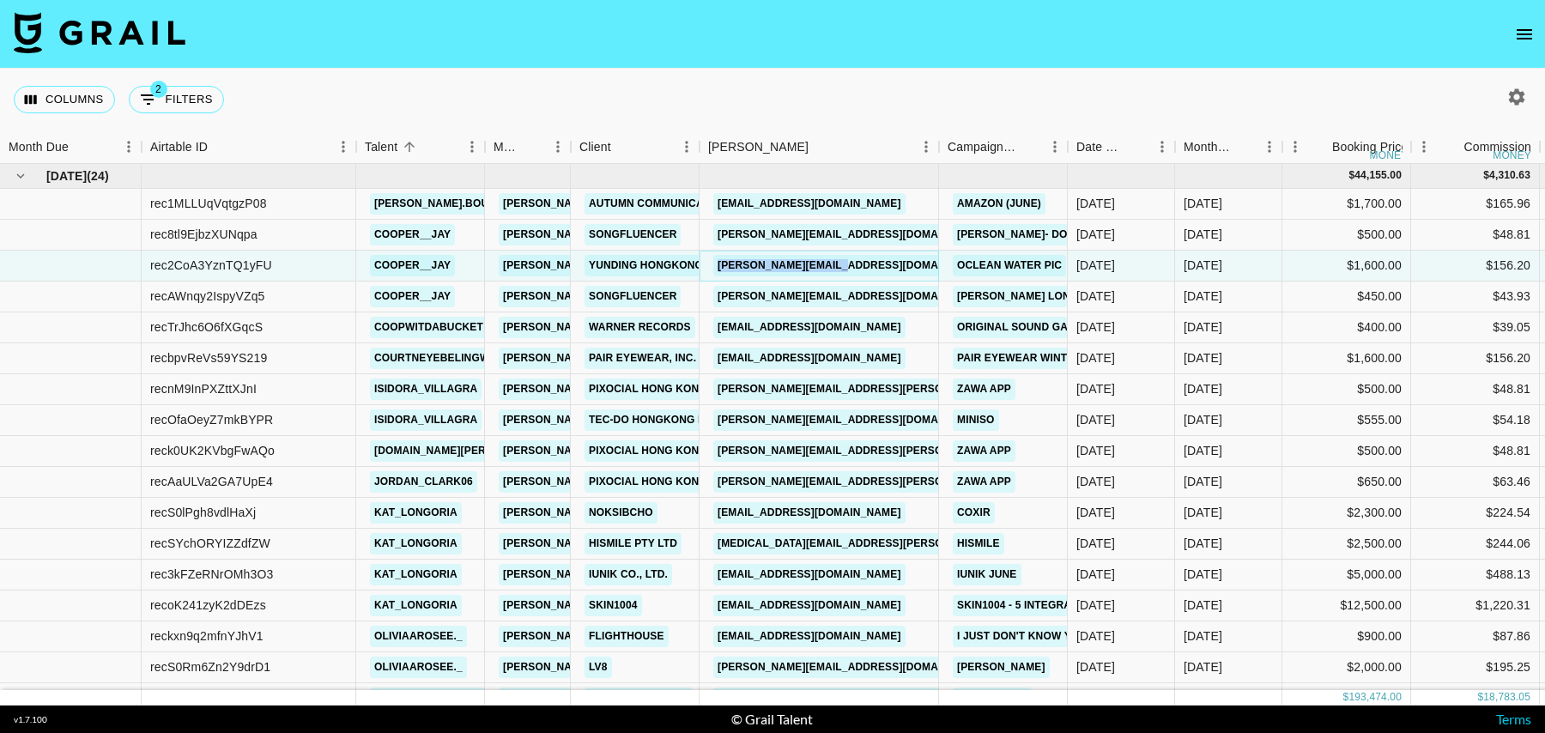
click at [794, 260] on link "jaylynlee@oclean.com" at bounding box center [853, 265] width 280 height 21
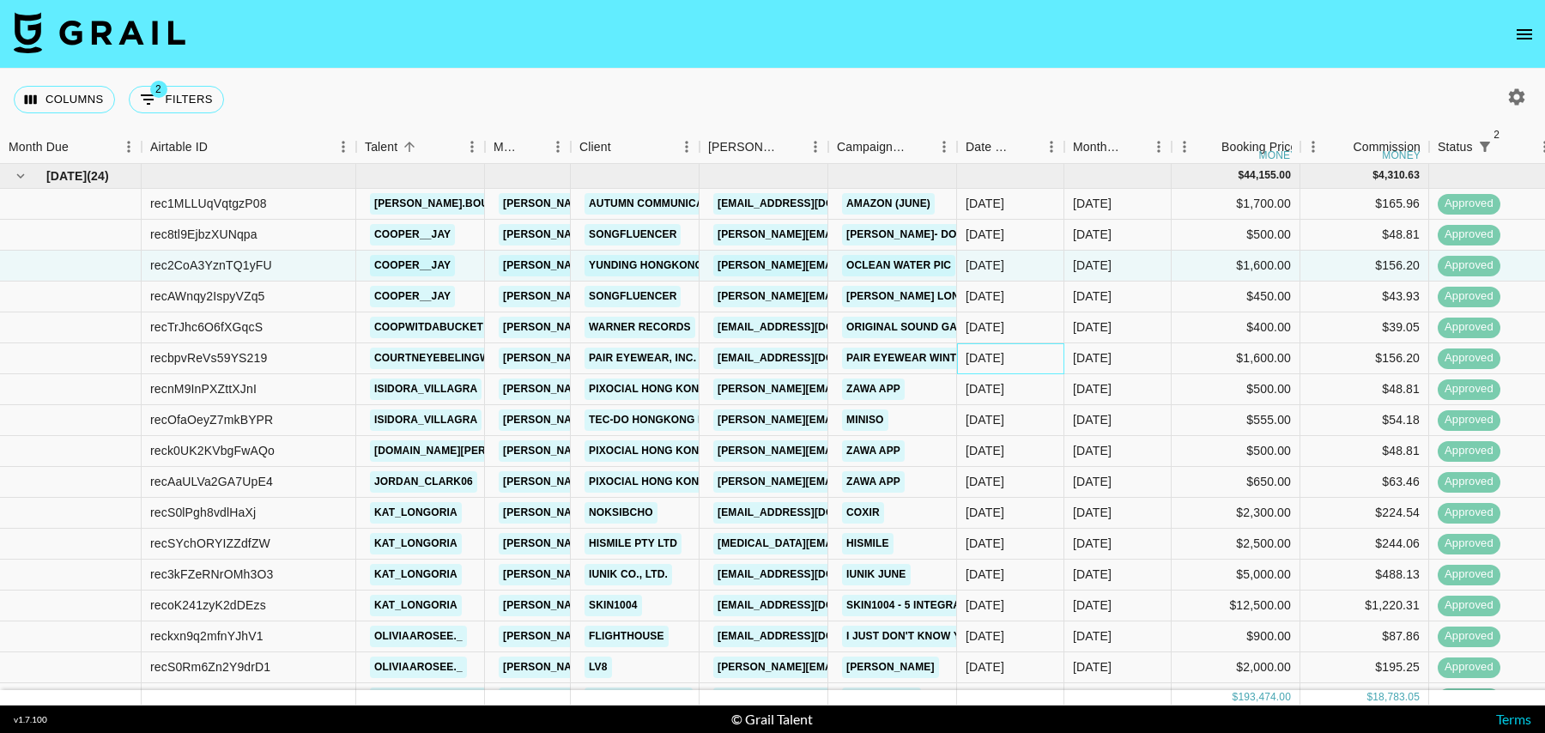
click at [1004, 357] on div "26/12/2024" at bounding box center [984, 357] width 39 height 17
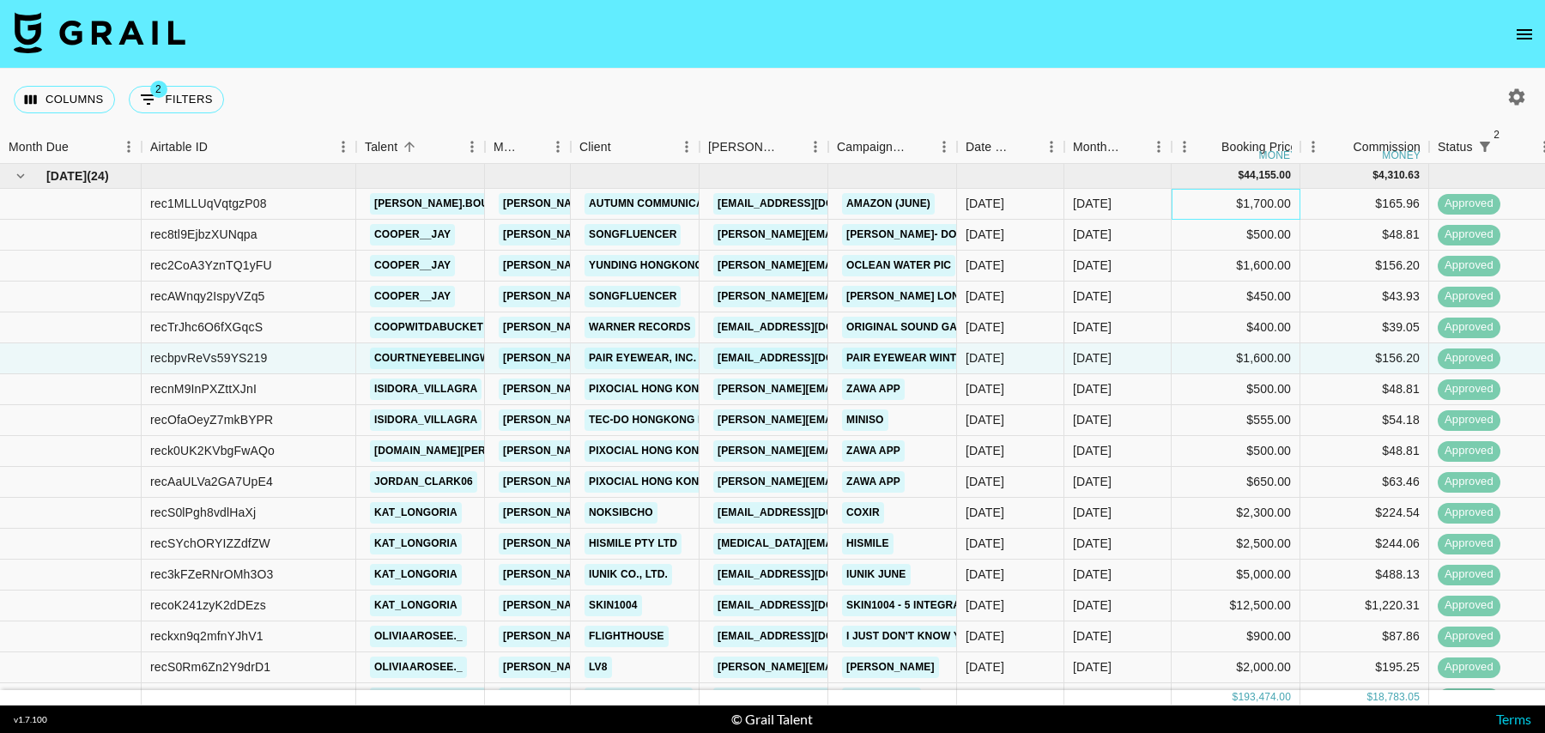
click at [1256, 209] on div "$1,700.00" at bounding box center [1235, 204] width 129 height 31
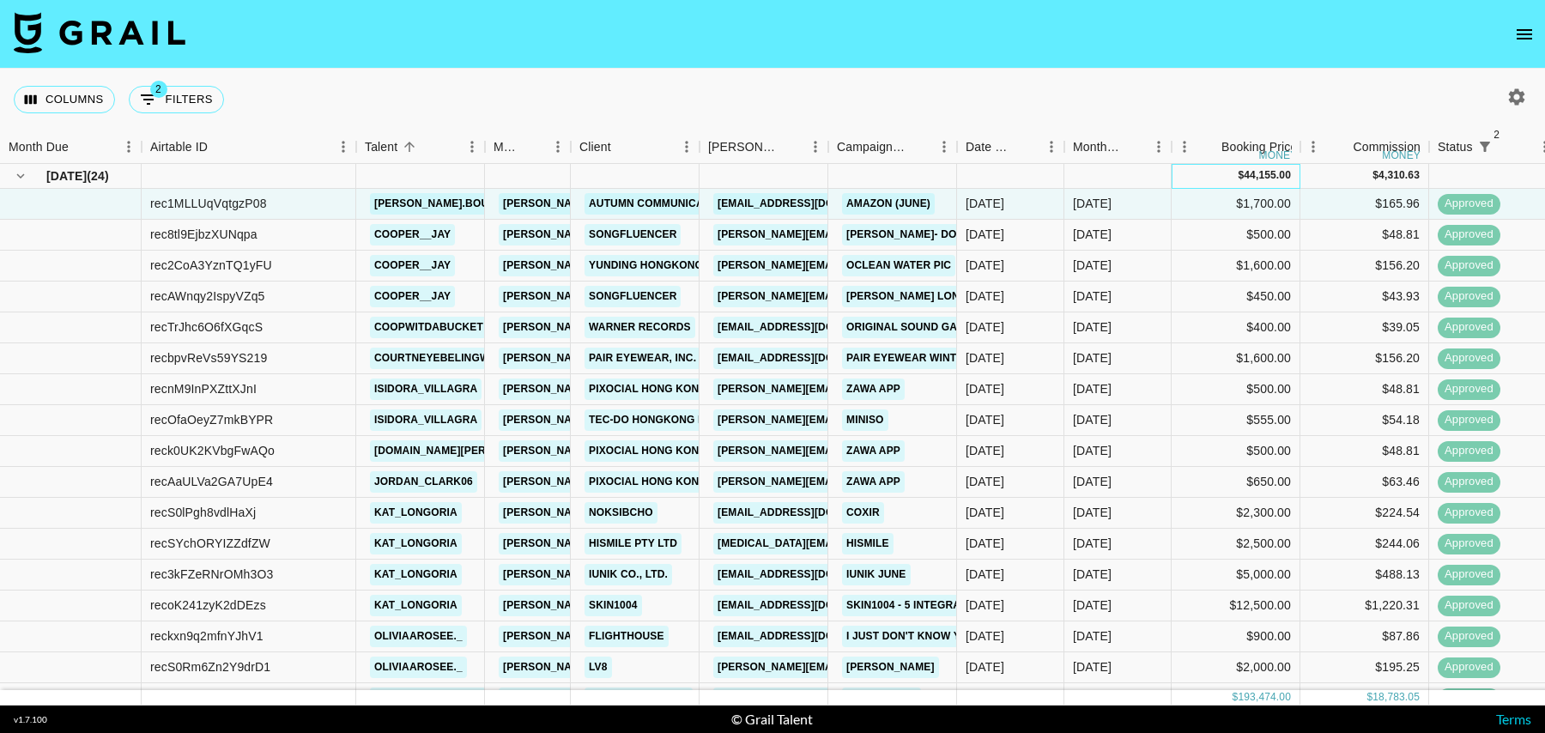
click at [1201, 176] on div "$ 44,155.00" at bounding box center [1235, 176] width 129 height 25
click at [1237, 172] on div "$ 44,155.00" at bounding box center [1235, 176] width 129 height 25
click at [1269, 172] on div "44,155.00" at bounding box center [1266, 175] width 47 height 15
click at [1210, 143] on icon "Sort" at bounding box center [1209, 147] width 10 height 10
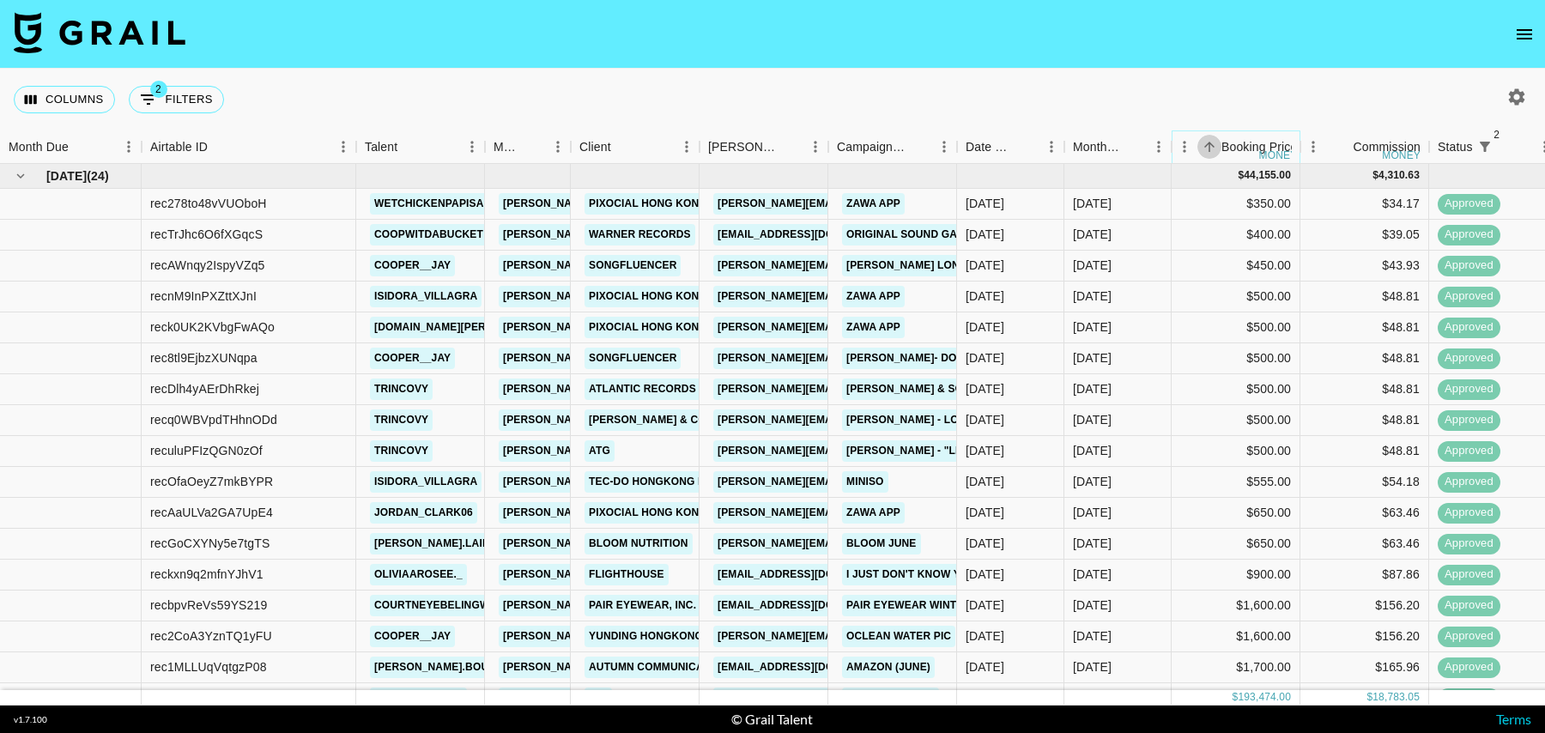
click at [1210, 143] on icon "Sort" at bounding box center [1209, 147] width 10 height 10
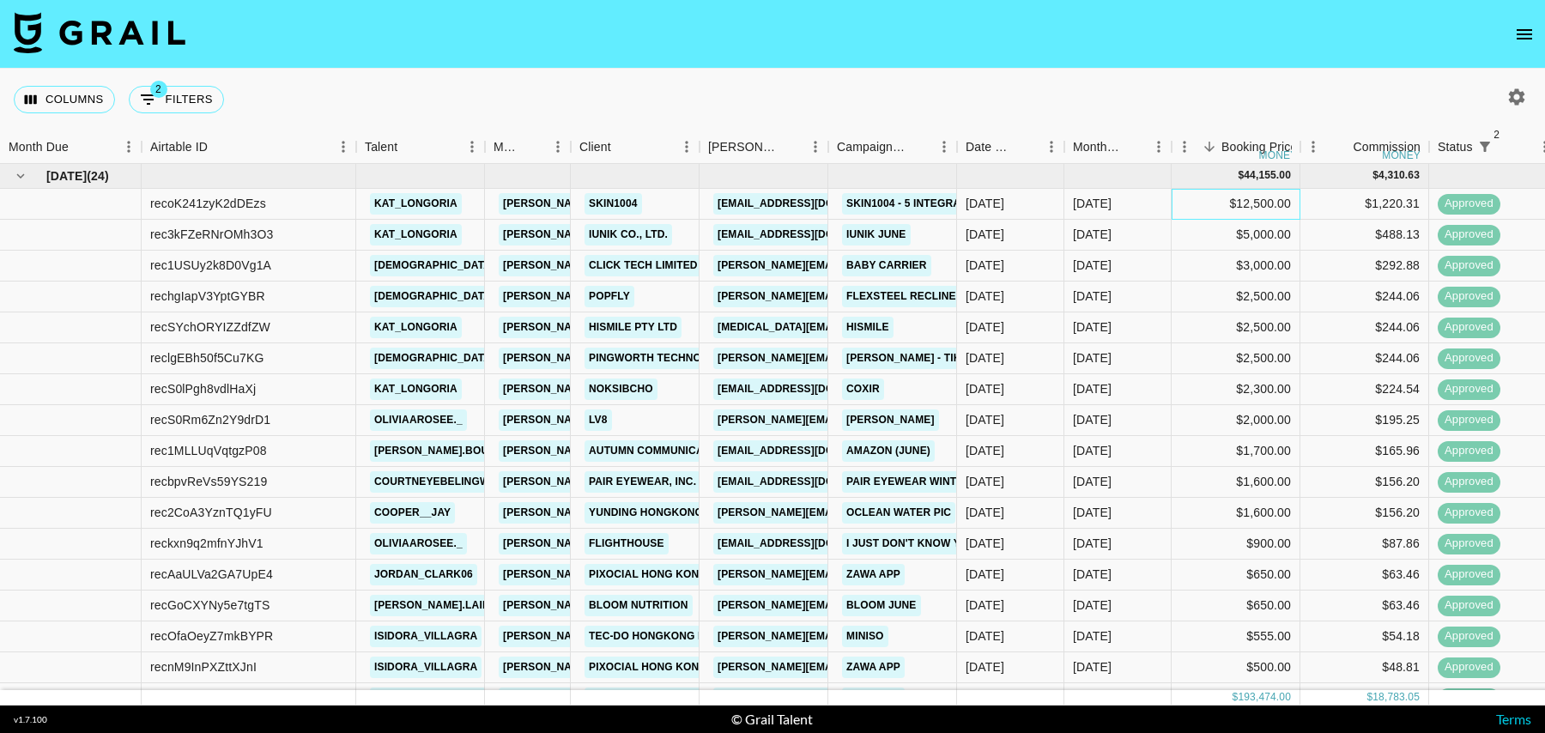
click at [1197, 197] on div "$12,500.00" at bounding box center [1235, 204] width 129 height 31
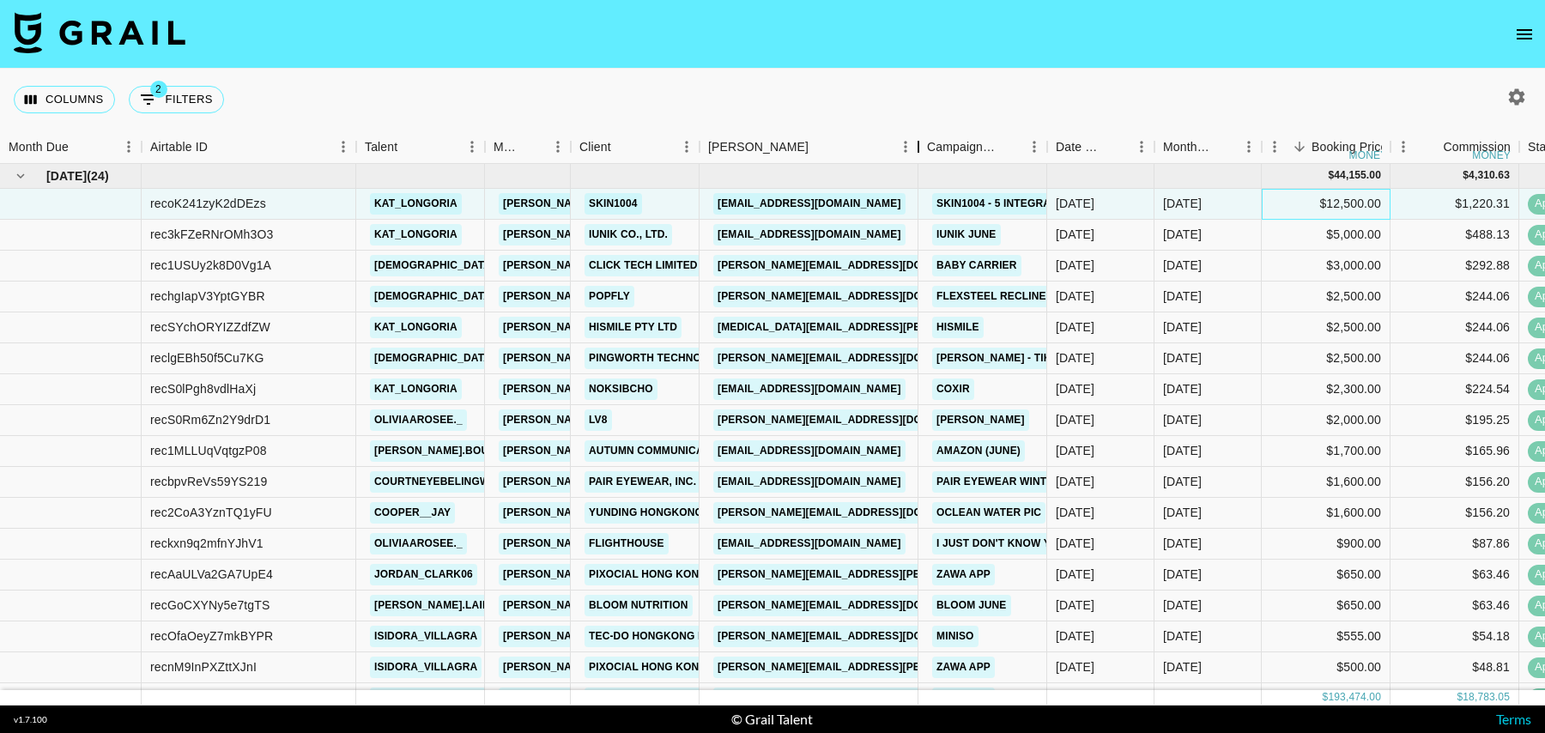
drag, startPoint x: 826, startPoint y: 147, endPoint x: 931, endPoint y: 147, distance: 105.6
click at [929, 147] on div "Booker" at bounding box center [918, 146] width 21 height 33
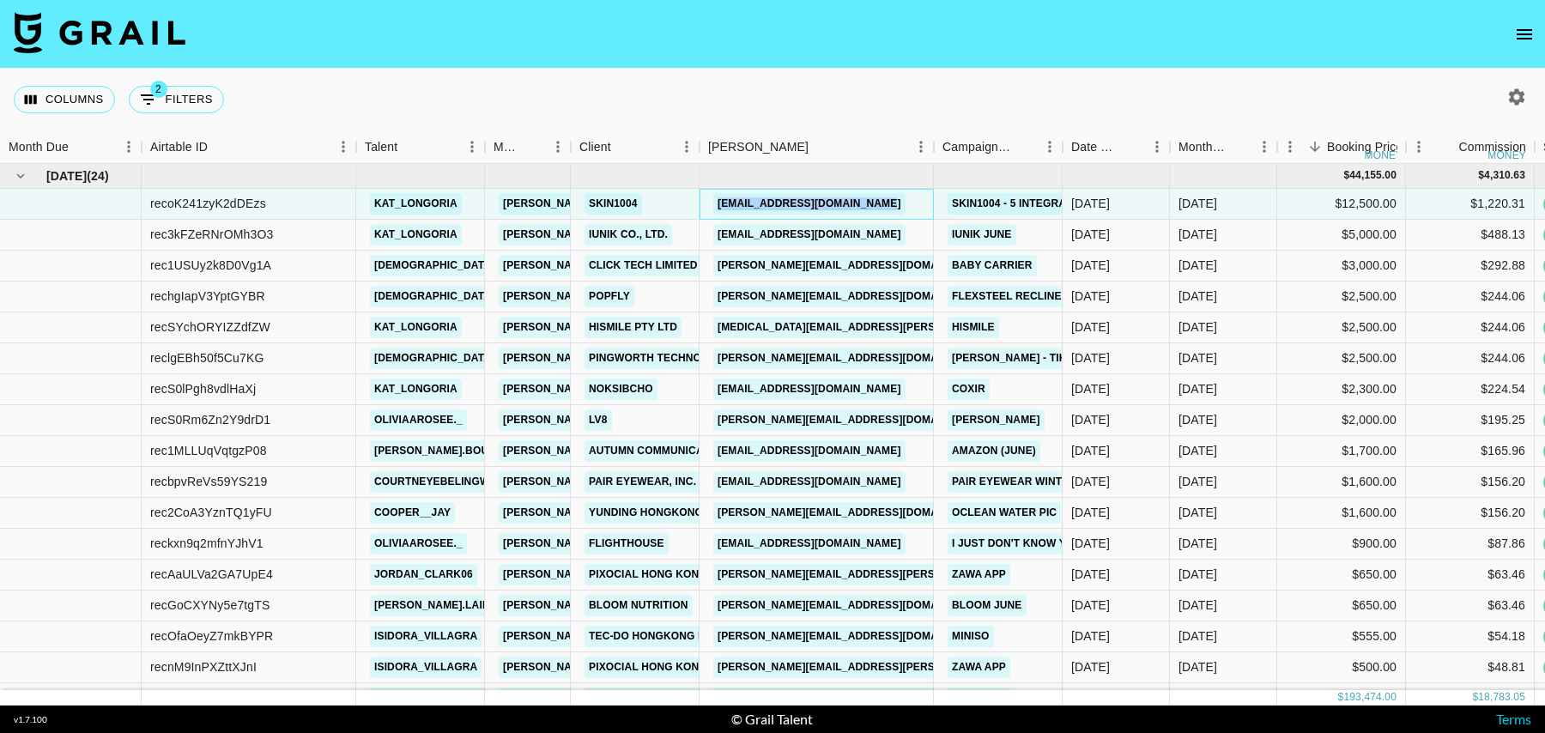
drag, startPoint x: 922, startPoint y: 201, endPoint x: 696, endPoint y: 201, distance: 225.7
click at [696, 201] on div "recoK241zyK2dDEzs kat_longoria laura_clark@grail-talent.com SKIN1004 marketing@…" at bounding box center [1445, 204] width 2890 height 31
copy div "marketing@skin1004korea.com"
click at [911, 233] on div "[EMAIL_ADDRESS][DOMAIN_NAME]" at bounding box center [816, 235] width 234 height 31
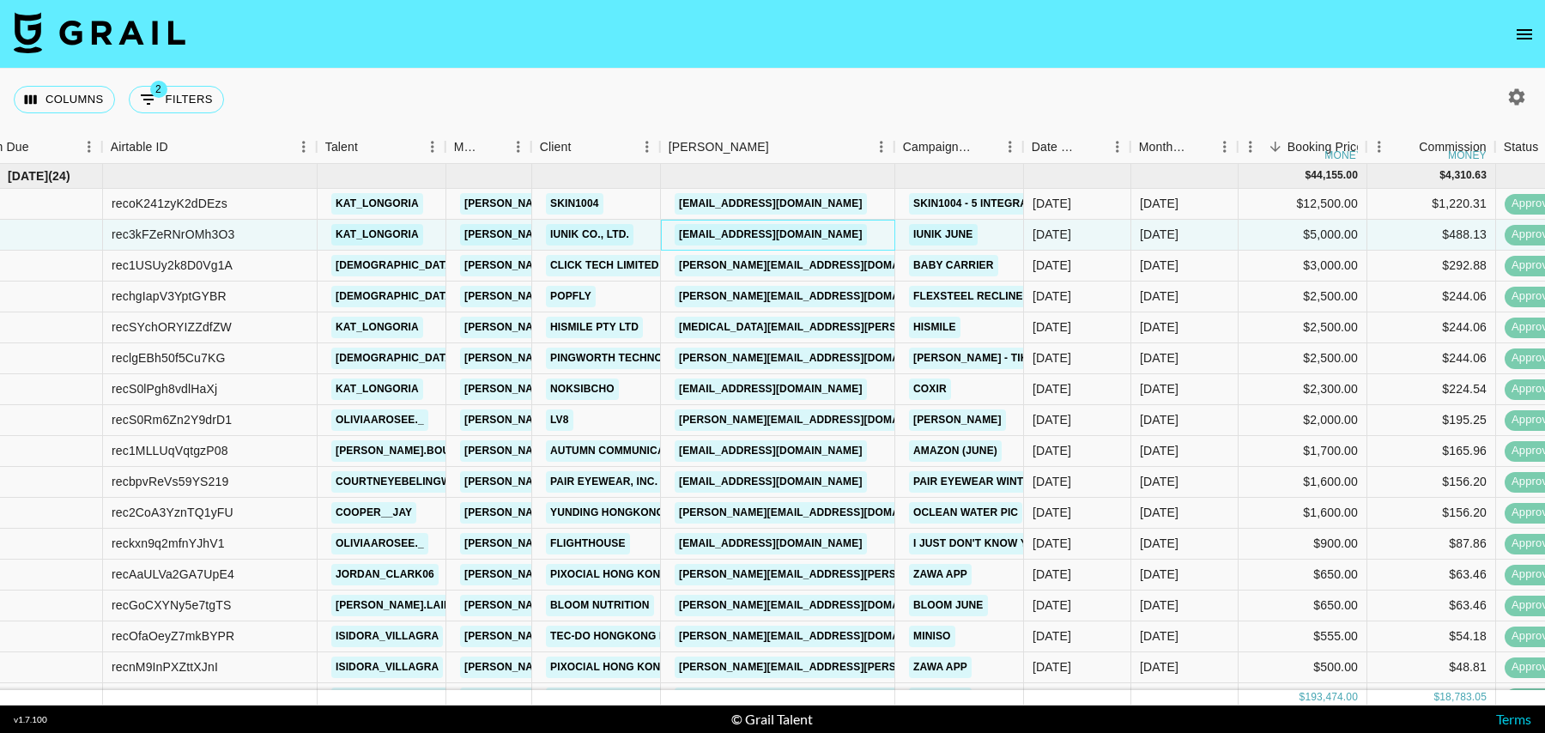
scroll to position [0, 39]
drag, startPoint x: 868, startPoint y: 237, endPoint x: 676, endPoint y: 235, distance: 191.4
click at [676, 235] on div "[EMAIL_ADDRESS][DOMAIN_NAME]" at bounding box center [777, 235] width 234 height 31
copy link "[EMAIL_ADDRESS][DOMAIN_NAME]"
click at [773, 233] on link "[EMAIL_ADDRESS][DOMAIN_NAME]" at bounding box center [770, 234] width 192 height 21
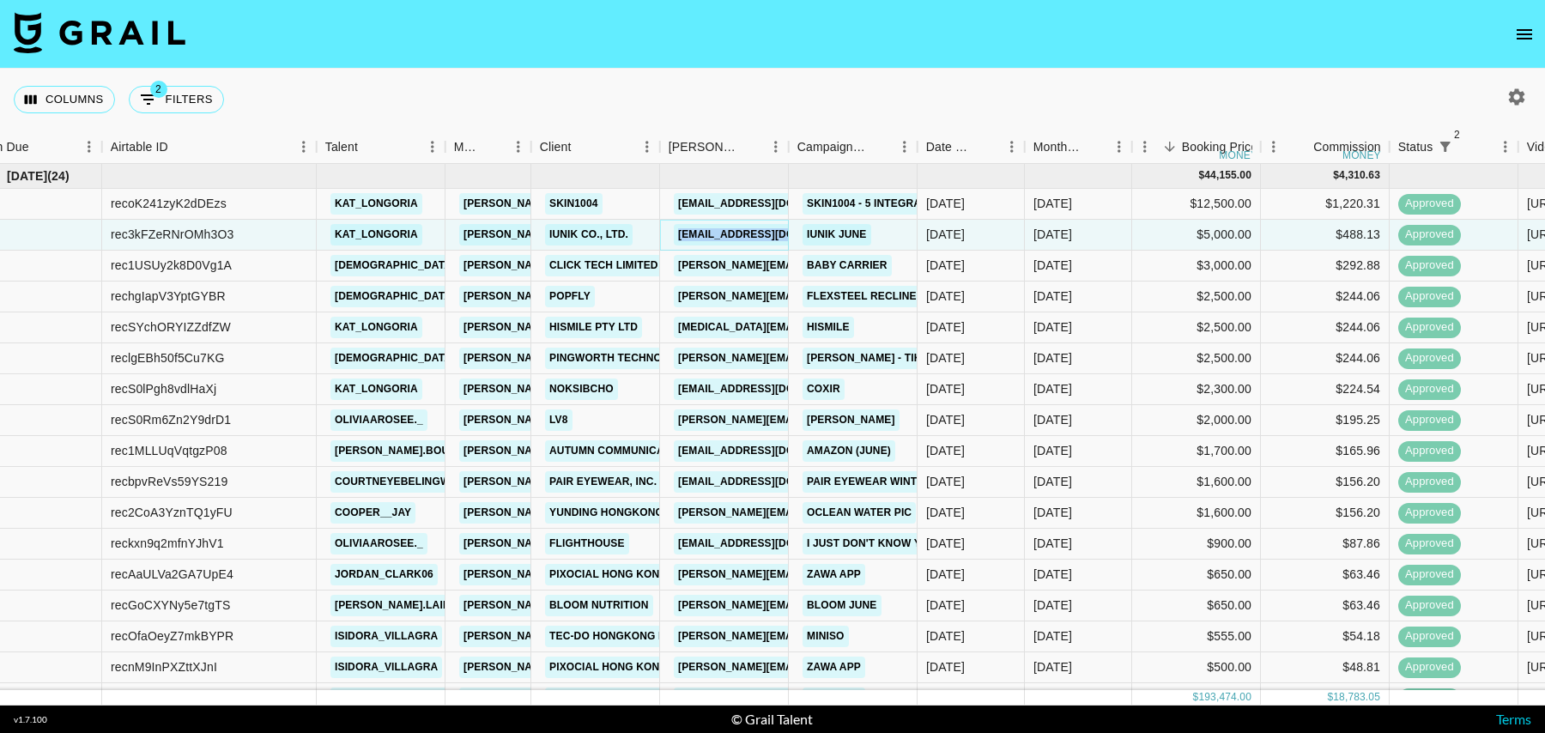
click at [763, 232] on link "[EMAIL_ADDRESS][DOMAIN_NAME]" at bounding box center [770, 234] width 192 height 21
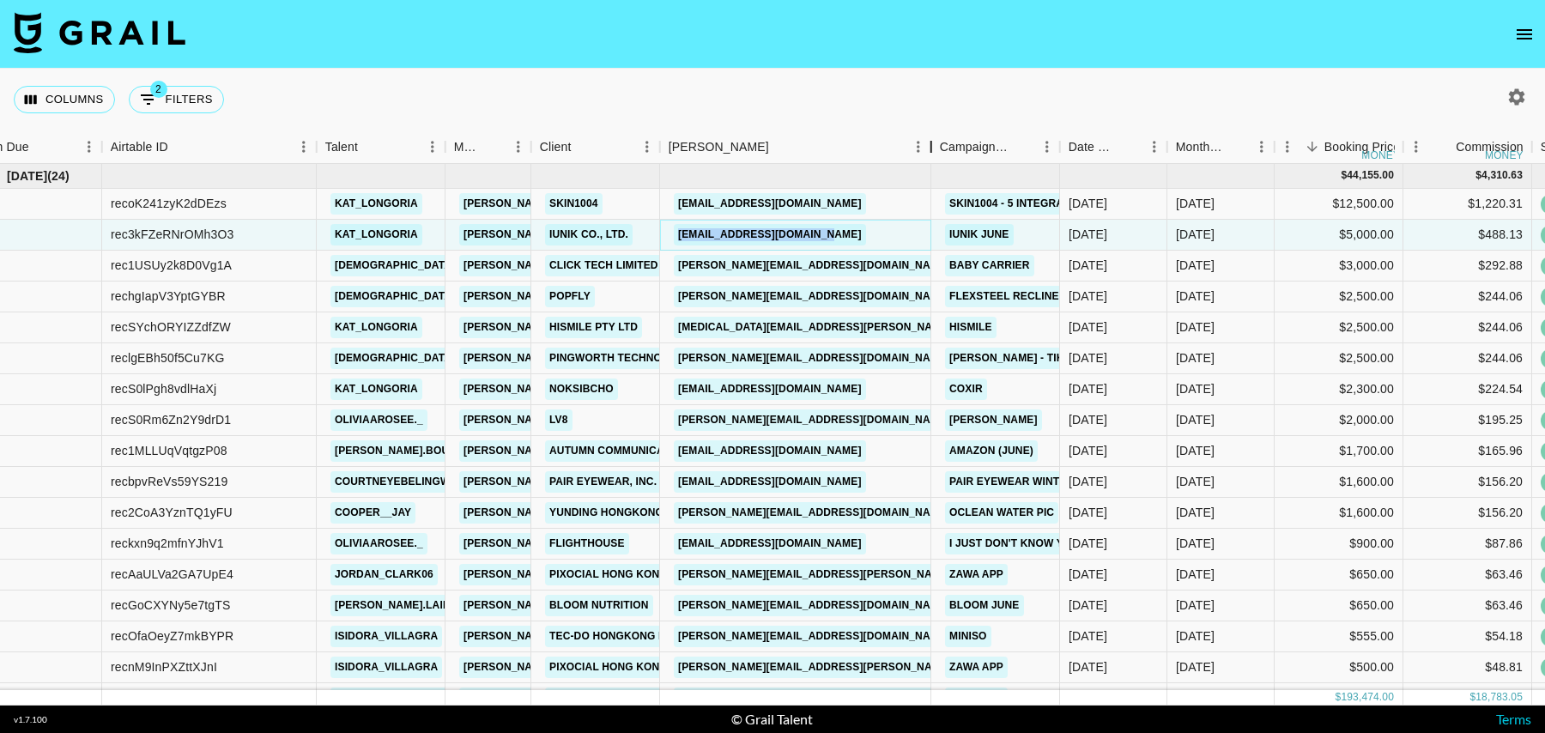
drag, startPoint x: 783, startPoint y: 155, endPoint x: 926, endPoint y: 154, distance: 143.3
click at [926, 154] on div "Booker" at bounding box center [931, 146] width 21 height 33
drag, startPoint x: 434, startPoint y: 263, endPoint x: 326, endPoint y: 263, distance: 108.1
click at [326, 263] on div "theoterofam" at bounding box center [381, 266] width 129 height 31
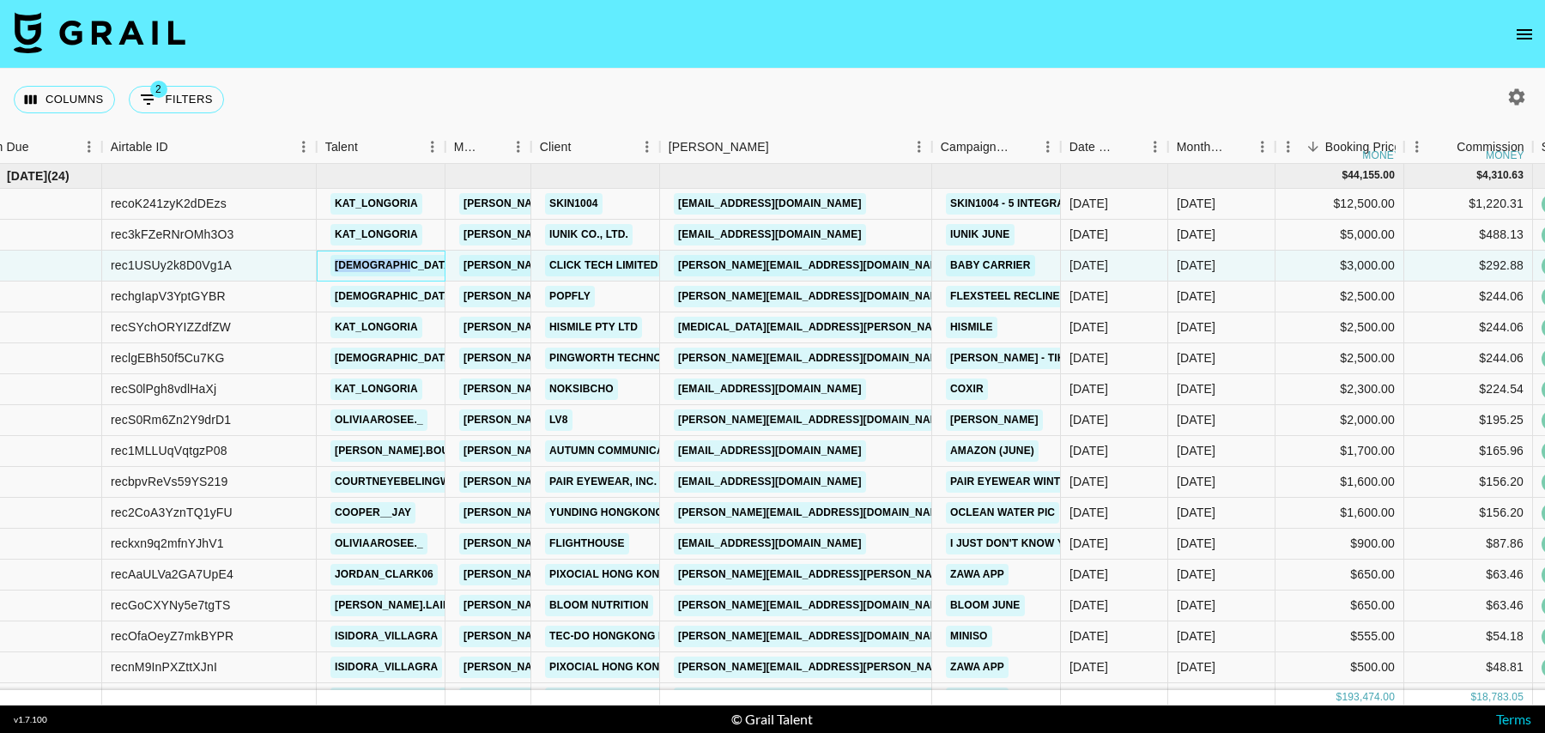
copy link "theoterofam"
click at [913, 327] on div "nikita.klemme@hismileteeth.com" at bounding box center [796, 327] width 272 height 31
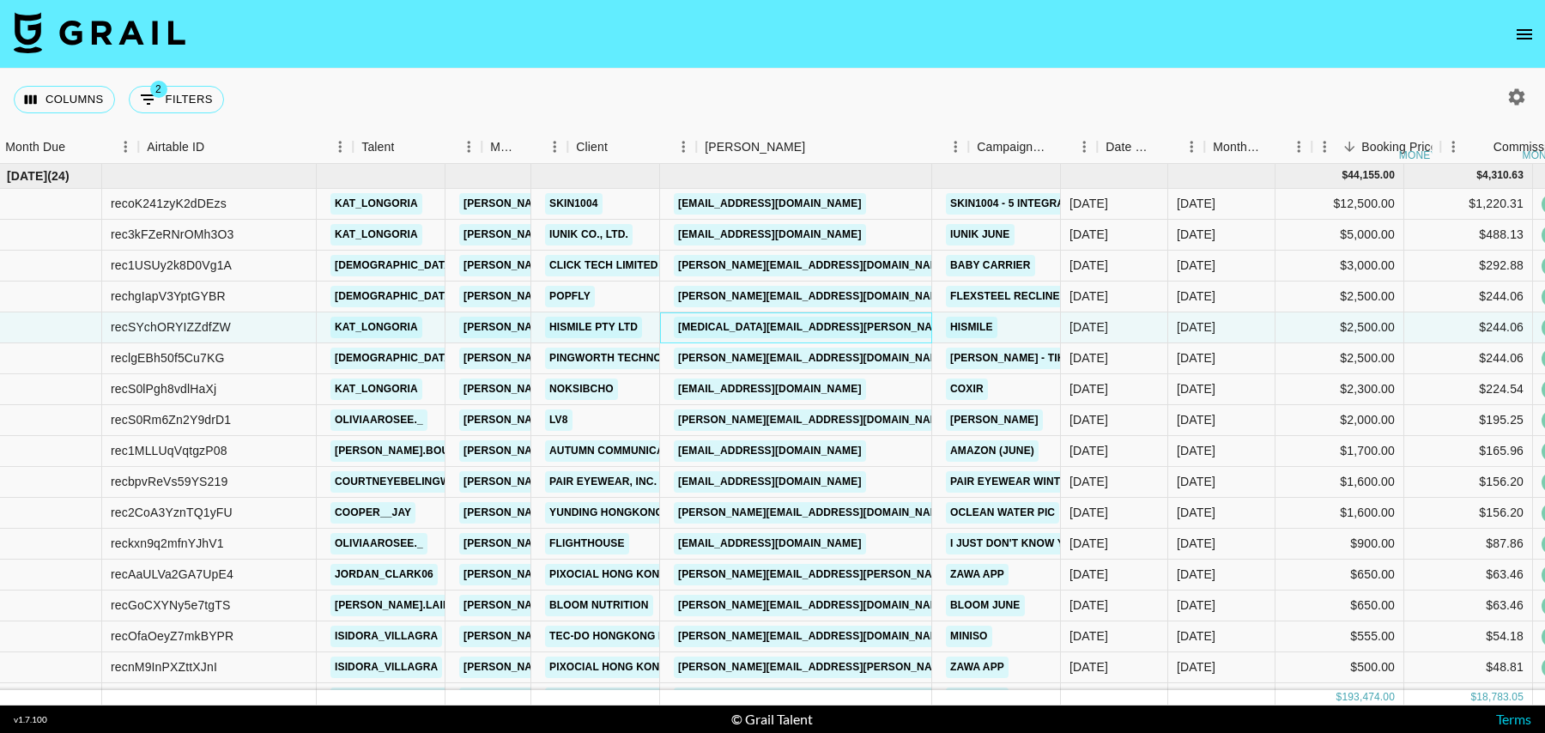
scroll to position [0, 0]
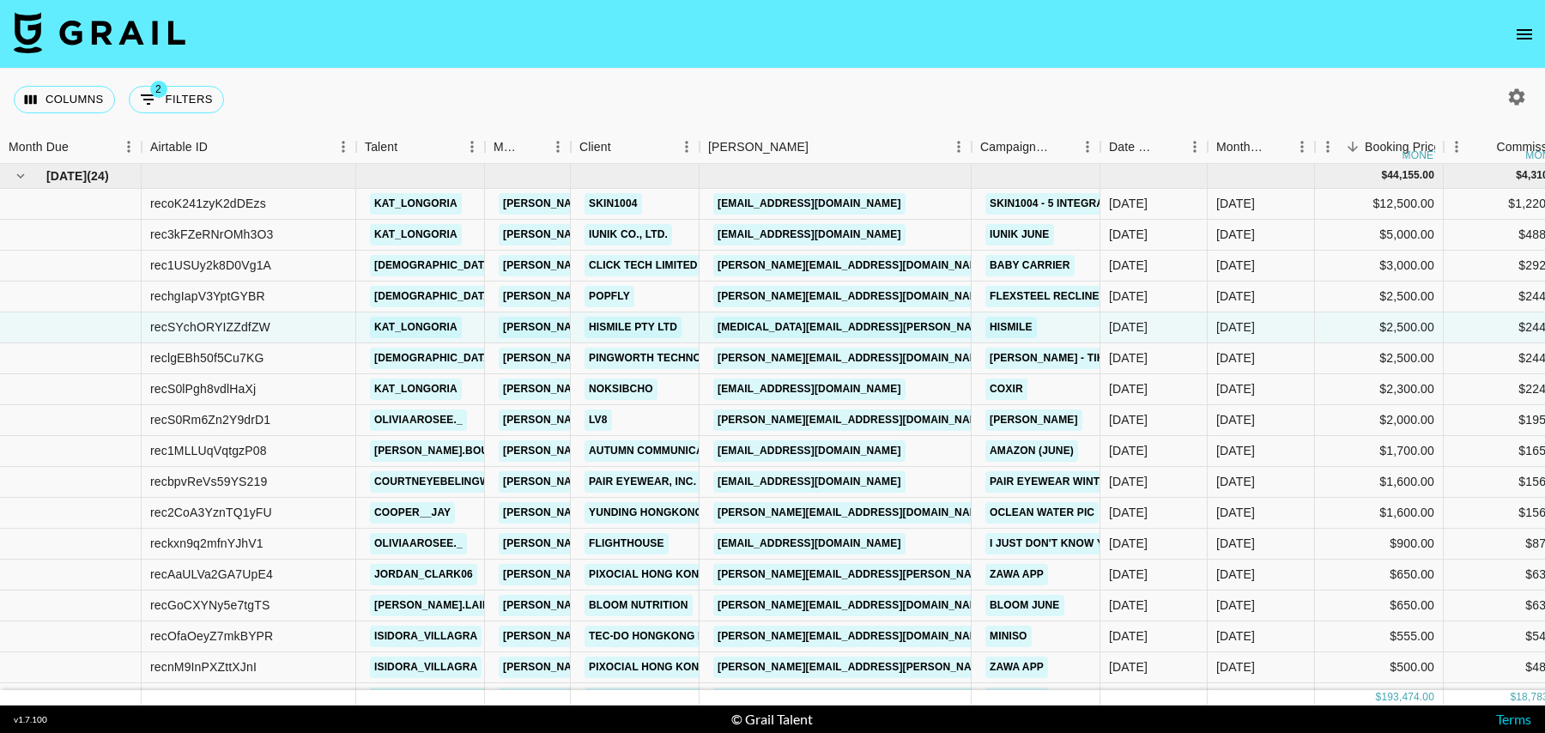
click at [1522, 93] on icon "button" at bounding box center [1517, 96] width 16 height 16
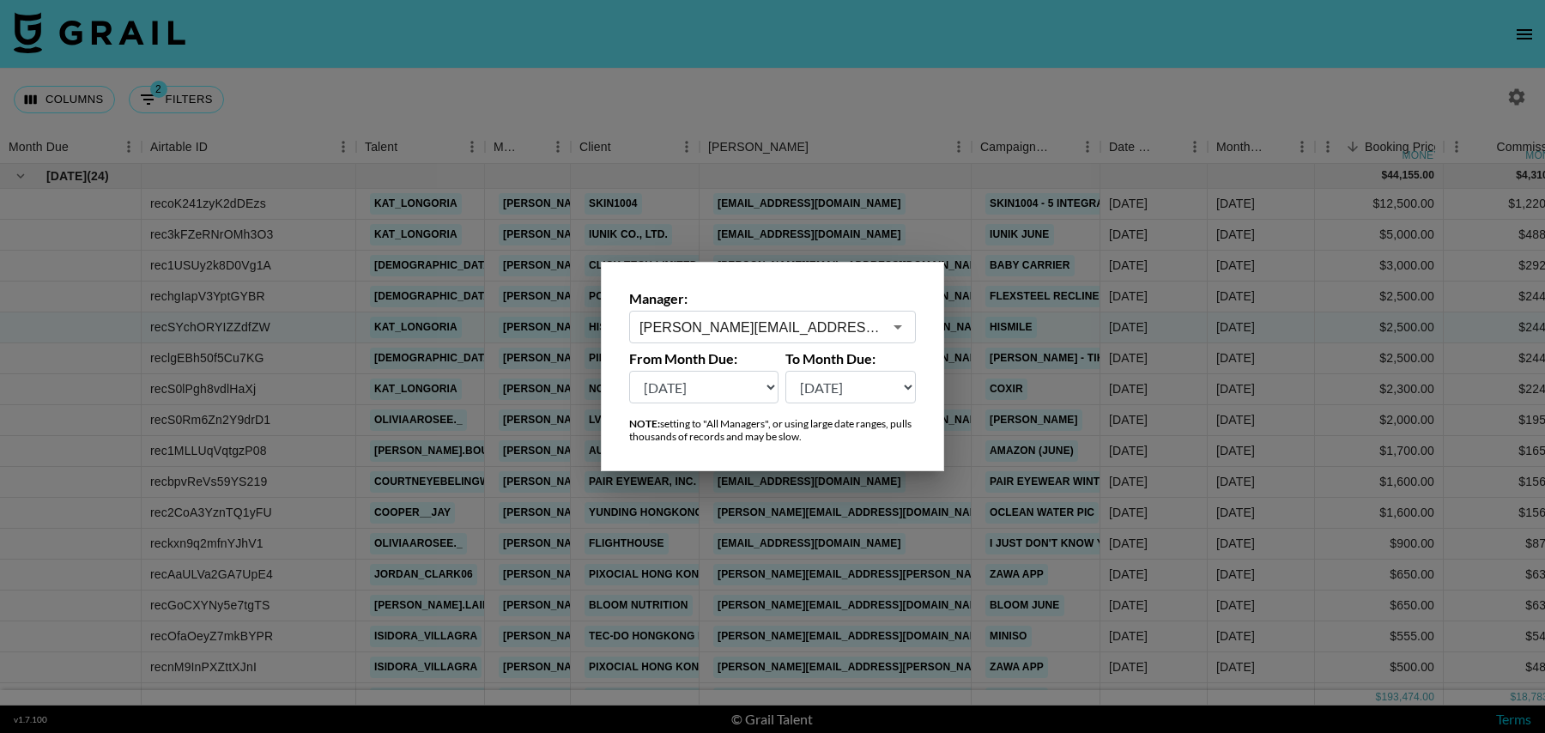
click at [663, 378] on select "Sep '26 Aug '26 Jul '26 Jun '26 May '26 Apr '26 Mar '26 Feb '26 Jan '26 Dec '25…" at bounding box center [703, 387] width 149 height 33
select select "Jul '25"
click at [629, 371] on select "Sep '26 Aug '26 Jul '26 Jun '26 May '26 Apr '26 Mar '26 Feb '26 Jan '26 Dec '25…" at bounding box center [703, 387] width 149 height 33
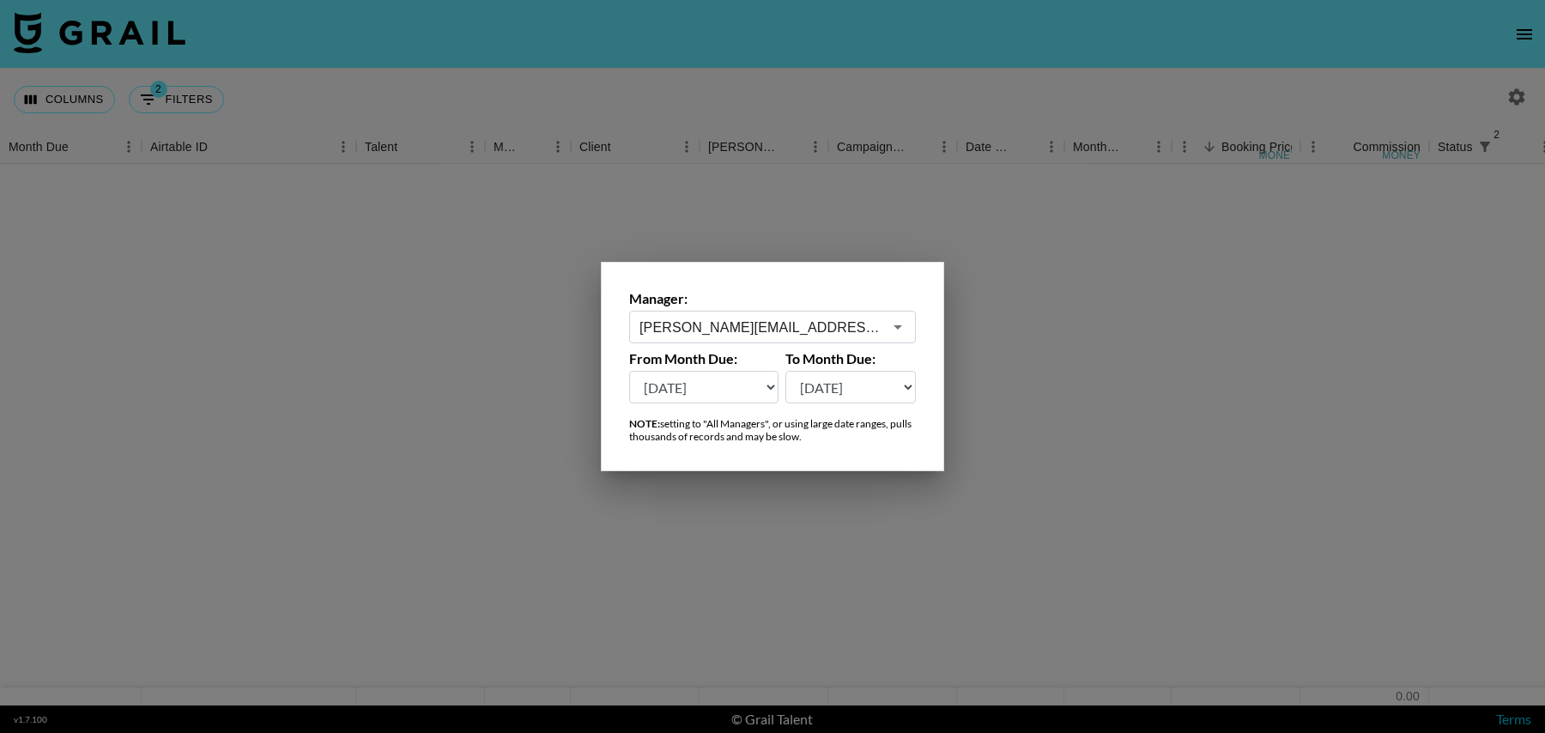
click at [840, 103] on div at bounding box center [772, 366] width 1545 height 733
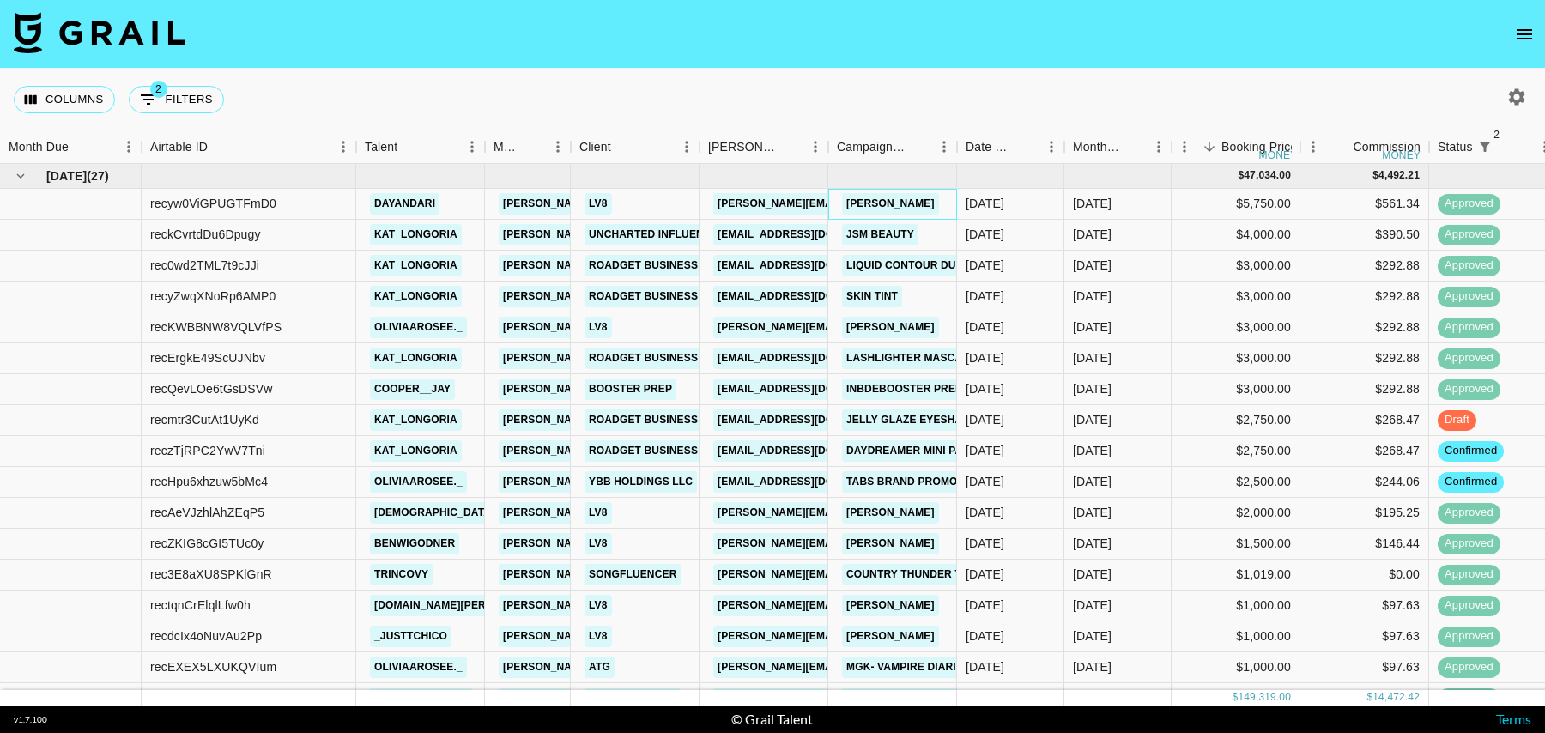
click at [923, 201] on div "starla" at bounding box center [892, 204] width 129 height 31
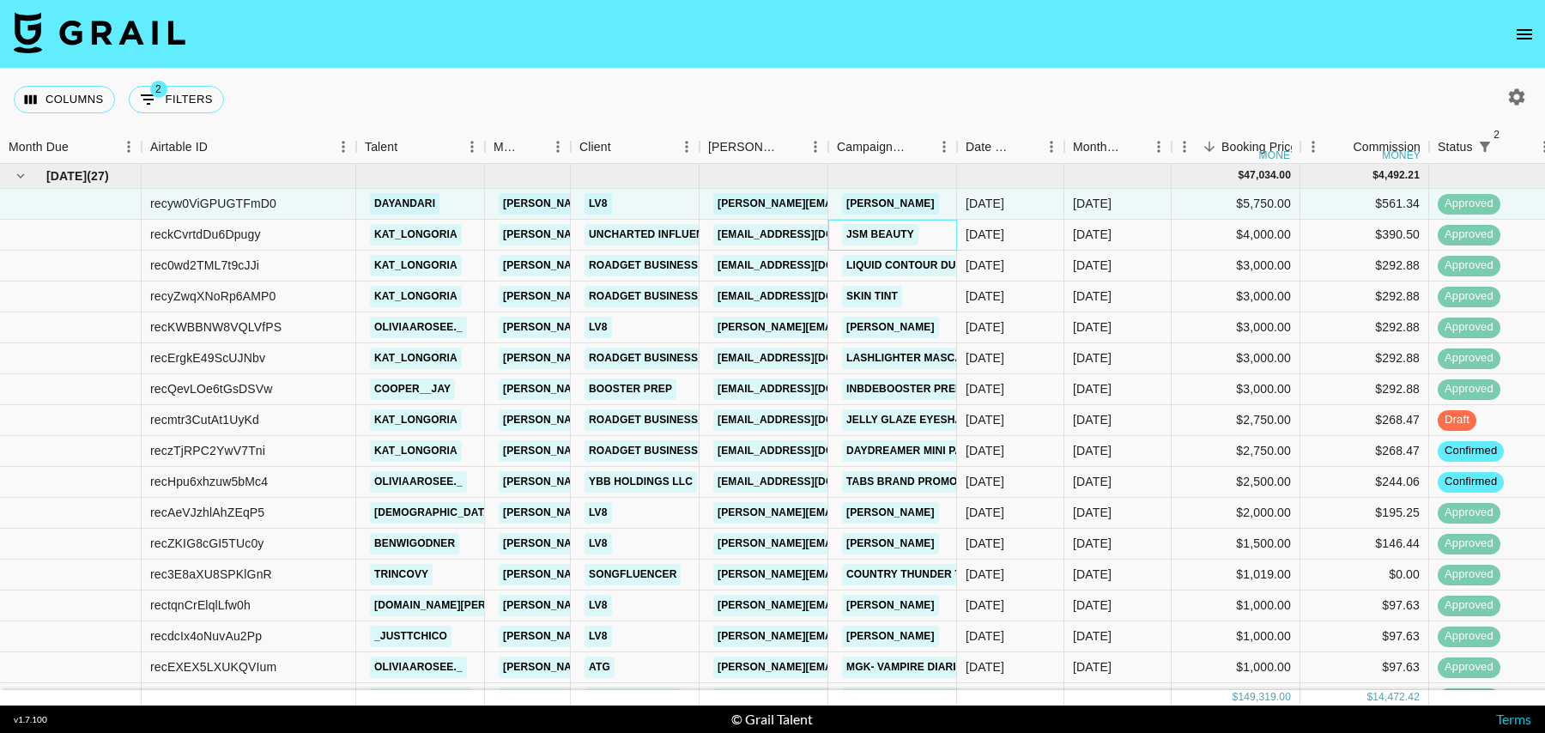
click at [942, 236] on div "JSM Beauty" at bounding box center [892, 235] width 129 height 31
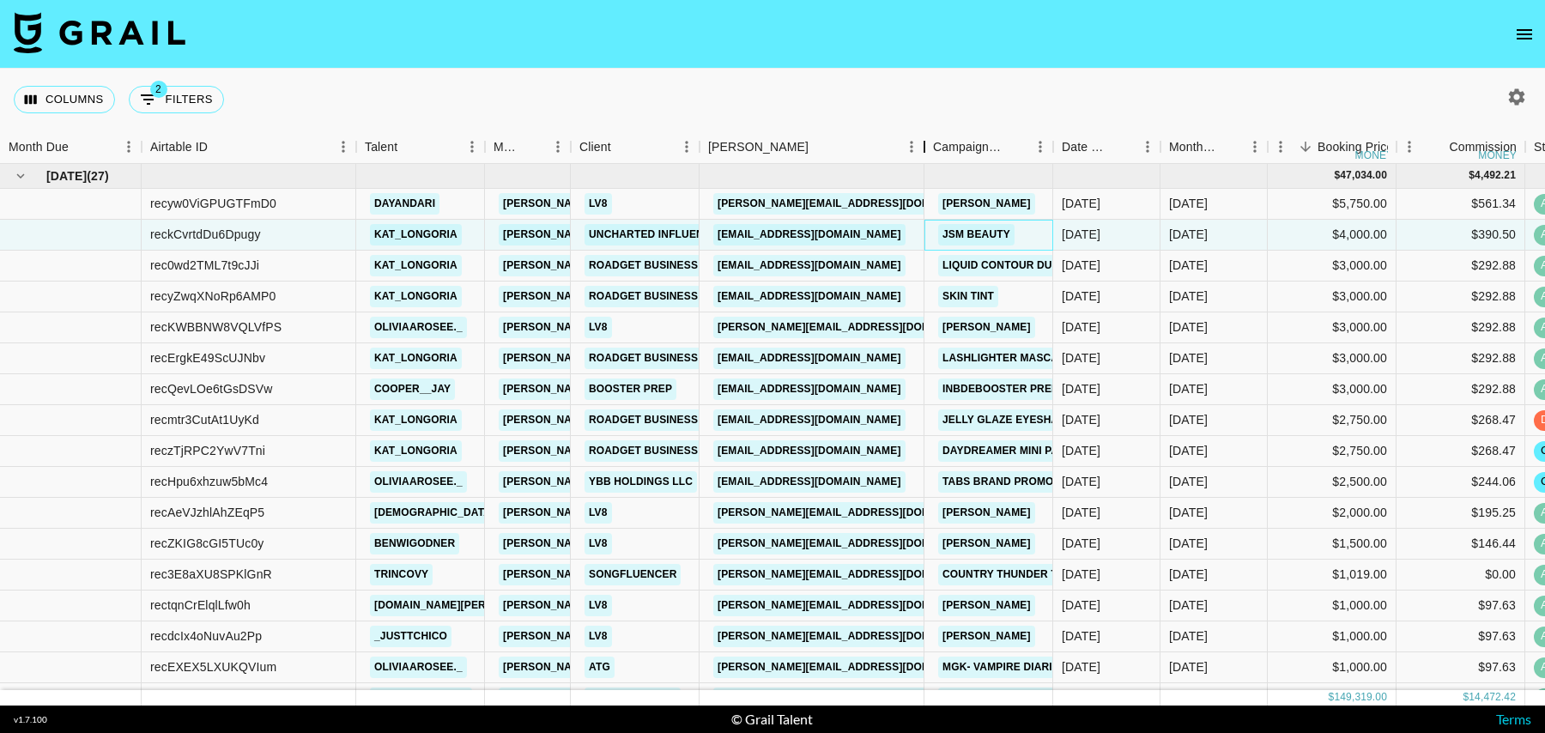
drag, startPoint x: 827, startPoint y: 146, endPoint x: 923, endPoint y: 146, distance: 96.1
click at [923, 146] on div "Booker" at bounding box center [924, 146] width 21 height 33
drag, startPoint x: 470, startPoint y: 235, endPoint x: 371, endPoint y: 237, distance: 99.6
click at [371, 237] on div "kat_longoria" at bounding box center [420, 235] width 129 height 31
copy link "kat_longoria"
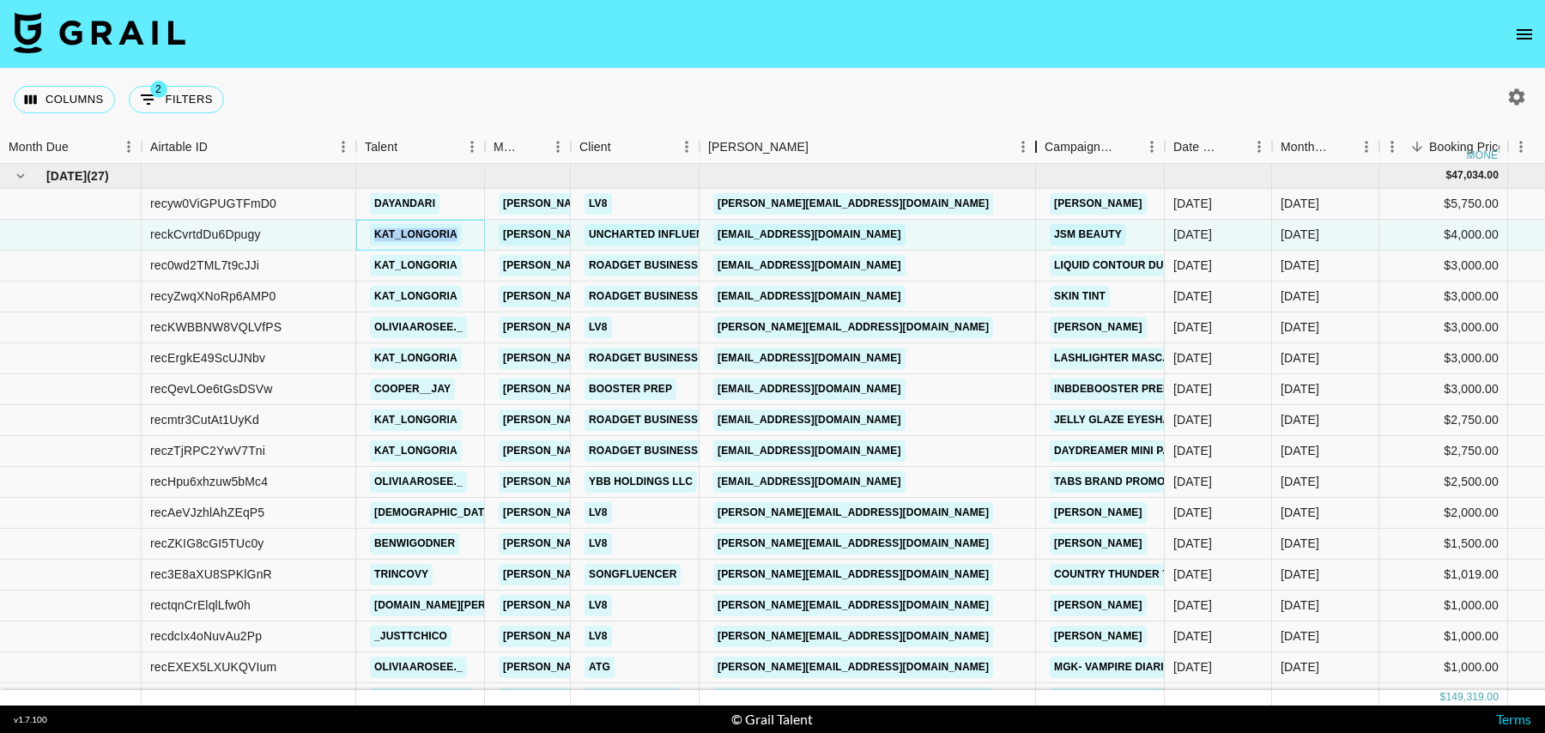
drag, startPoint x: 923, startPoint y: 151, endPoint x: 1034, endPoint y: 151, distance: 111.6
click at [1034, 151] on div "Booker" at bounding box center [1036, 146] width 21 height 33
drag, startPoint x: 983, startPoint y: 232, endPoint x: 718, endPoint y: 239, distance: 264.4
click at [717, 239] on div "victorwong@unchartedinfluencer.com" at bounding box center [867, 235] width 336 height 31
copy link "victorwong@unchartedinfluencer.com"
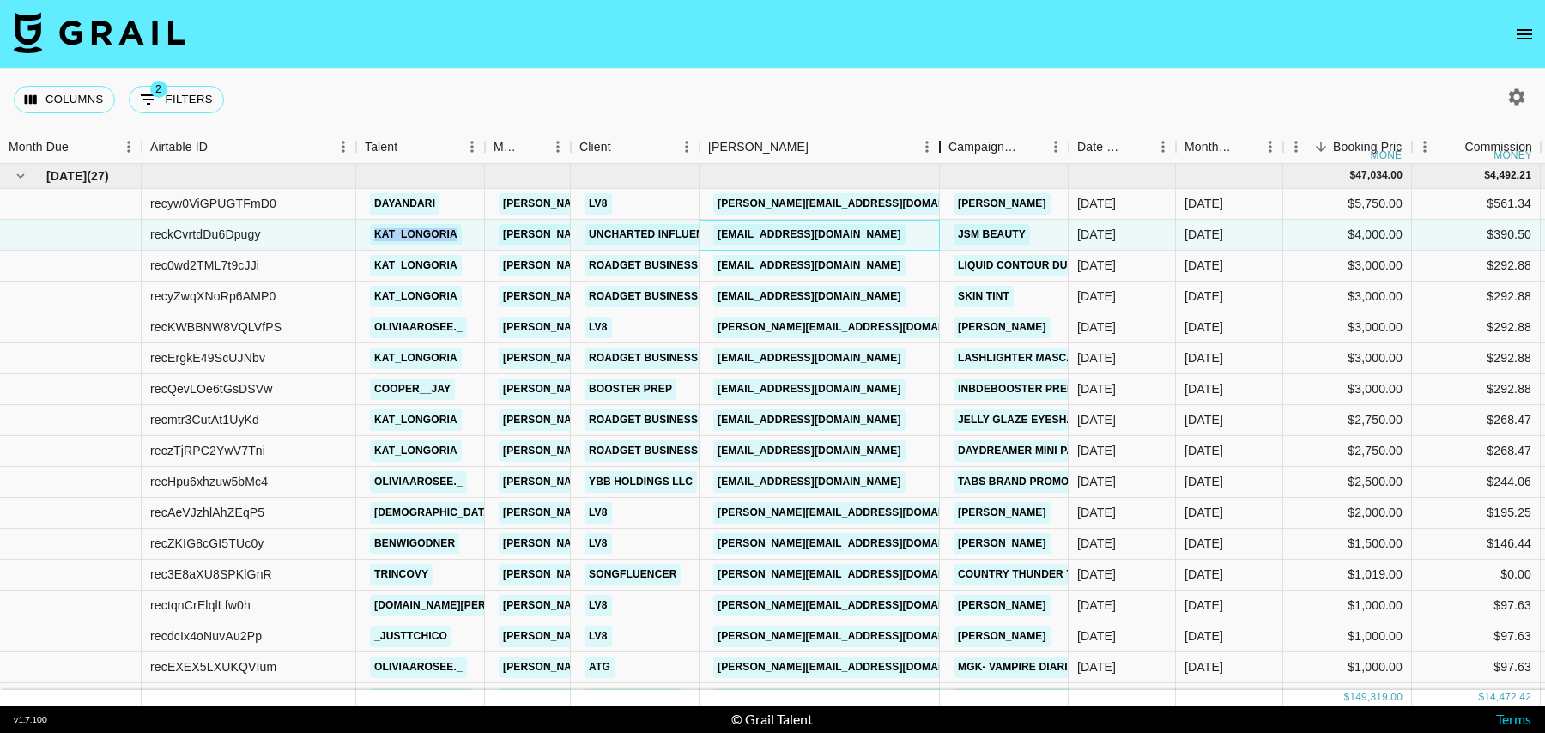
drag, startPoint x: 830, startPoint y: 150, endPoint x: 942, endPoint y: 150, distance: 112.4
click at [942, 150] on div "Booker" at bounding box center [939, 146] width 21 height 33
click at [920, 391] on div "outreach@boosterprep.com" at bounding box center [819, 389] width 241 height 31
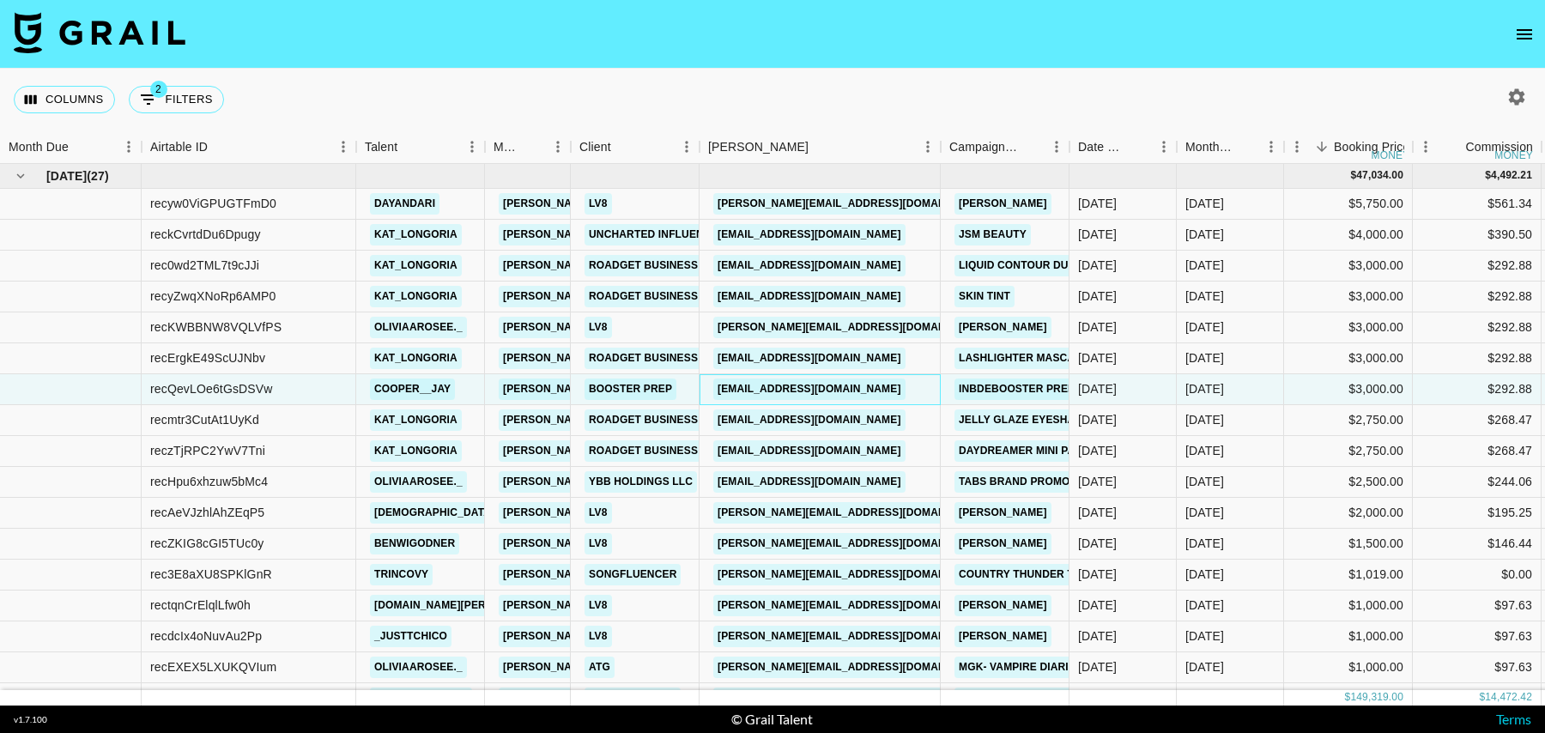
drag, startPoint x: 911, startPoint y: 389, endPoint x: 713, endPoint y: 387, distance: 197.4
click at [713, 387] on div "outreach@boosterprep.com" at bounding box center [819, 389] width 241 height 31
drag, startPoint x: 907, startPoint y: 388, endPoint x: 720, endPoint y: 388, distance: 187.1
click at [720, 388] on div "outreach@boosterprep.com" at bounding box center [819, 389] width 241 height 31
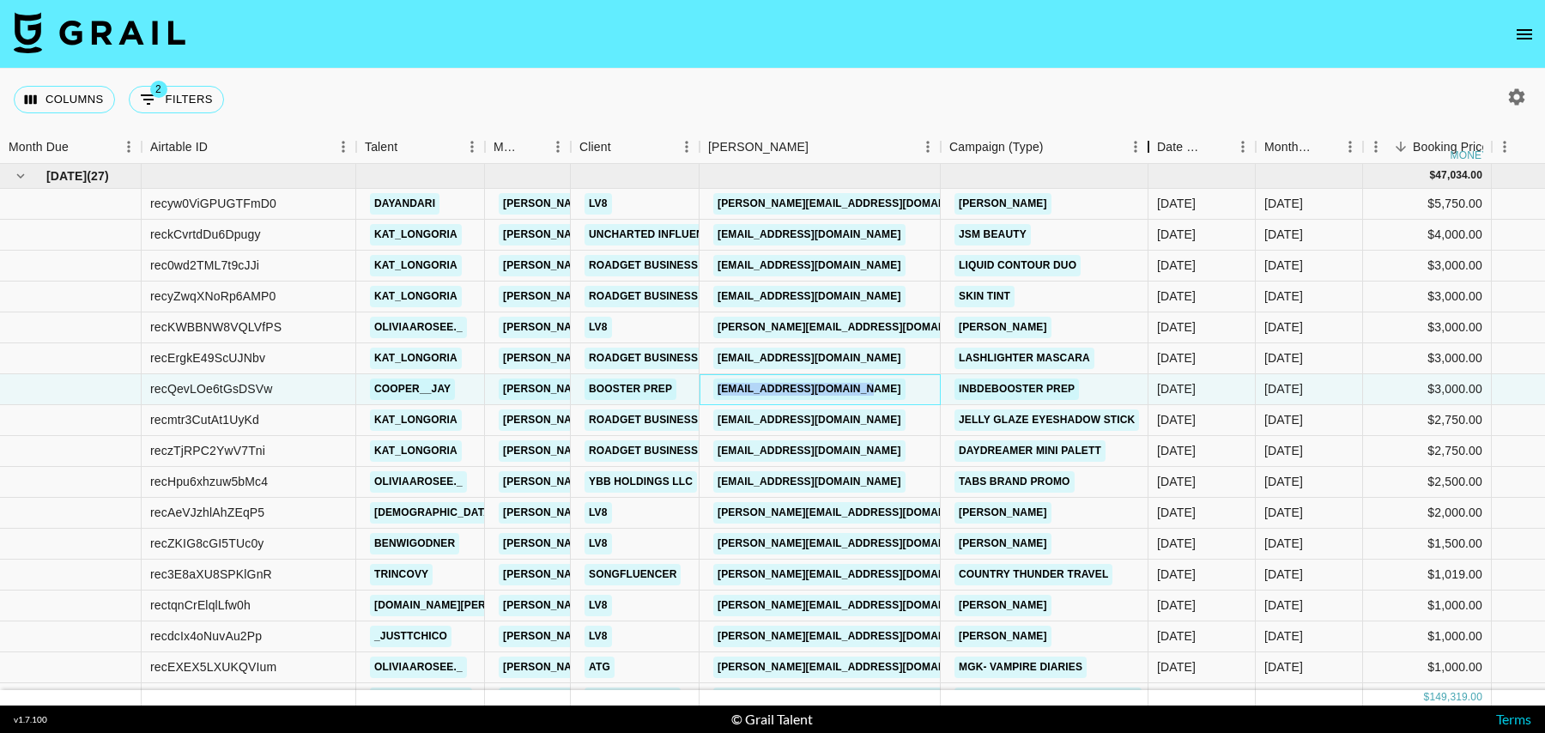
drag, startPoint x: 1073, startPoint y: 155, endPoint x: 1152, endPoint y: 157, distance: 79.0
click at [1152, 157] on div "Campaign (Type)" at bounding box center [1148, 146] width 21 height 33
click at [760, 390] on link "outreach@boosterprep.com" at bounding box center [809, 388] width 192 height 21
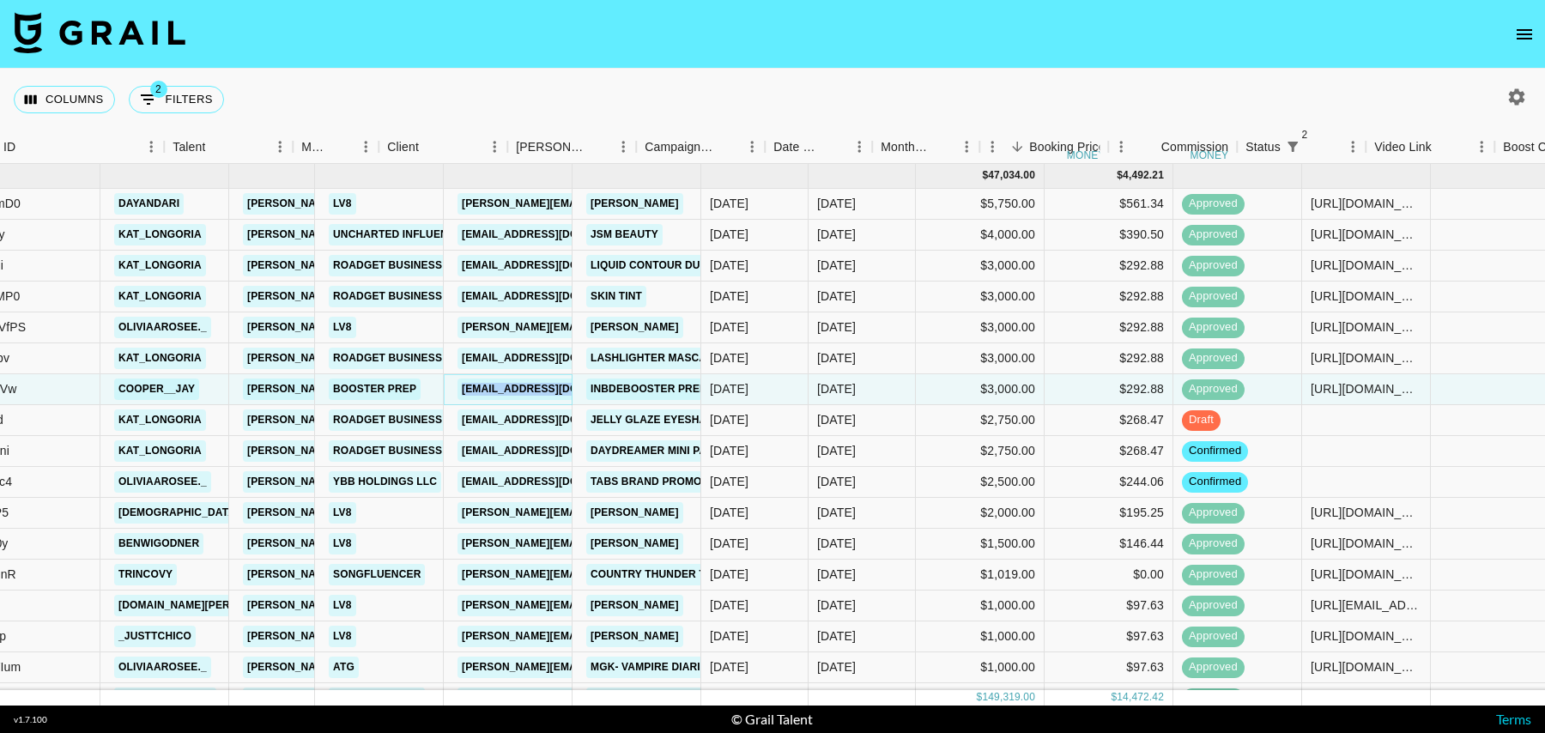
scroll to position [0, 256]
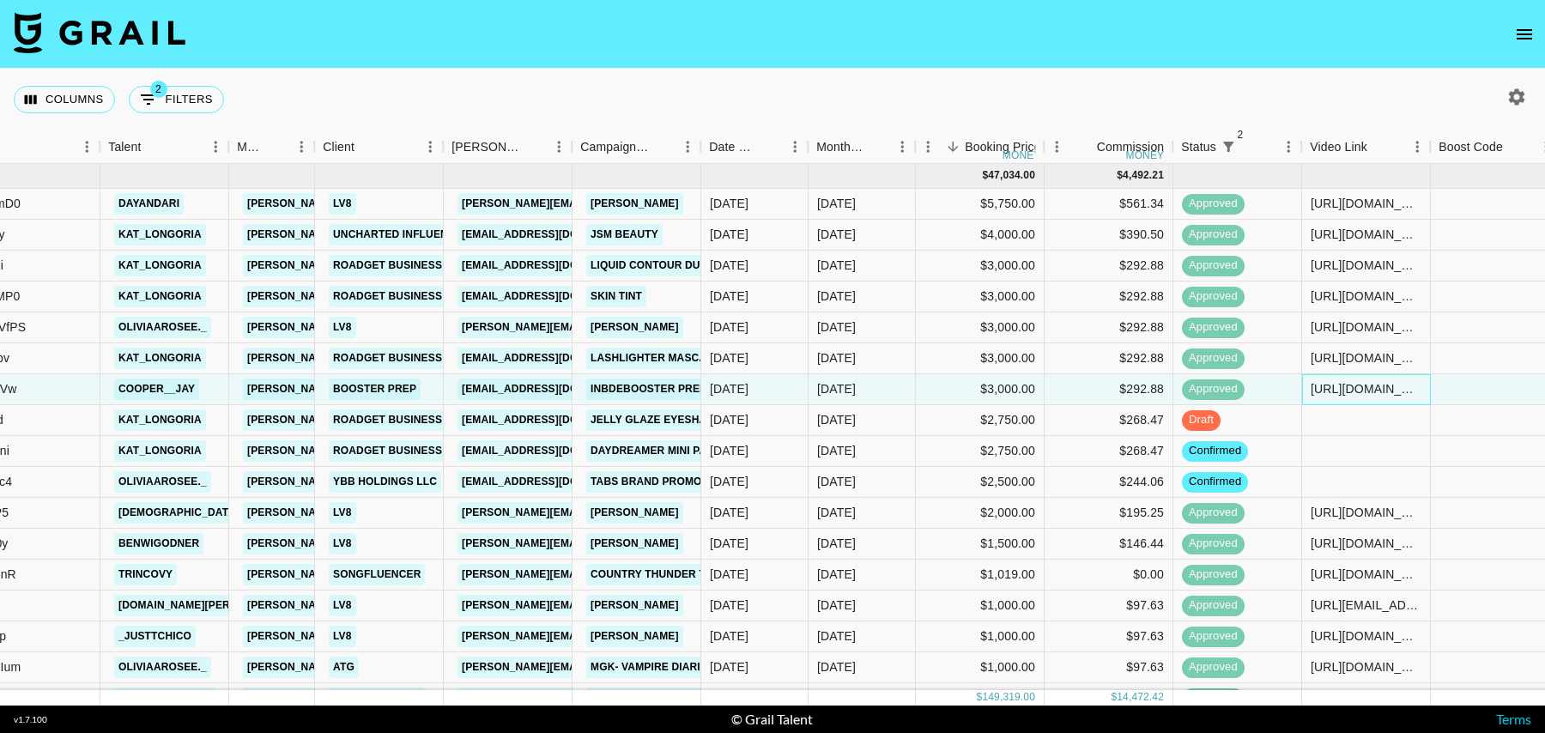
click at [1341, 390] on div "https://www.tiktok.com/@cooper__jay/video/7541546107814284574?is_from_webapp=1&…" at bounding box center [1365, 388] width 111 height 17
click at [920, 509] on div "$2,000.00" at bounding box center [980, 513] width 129 height 31
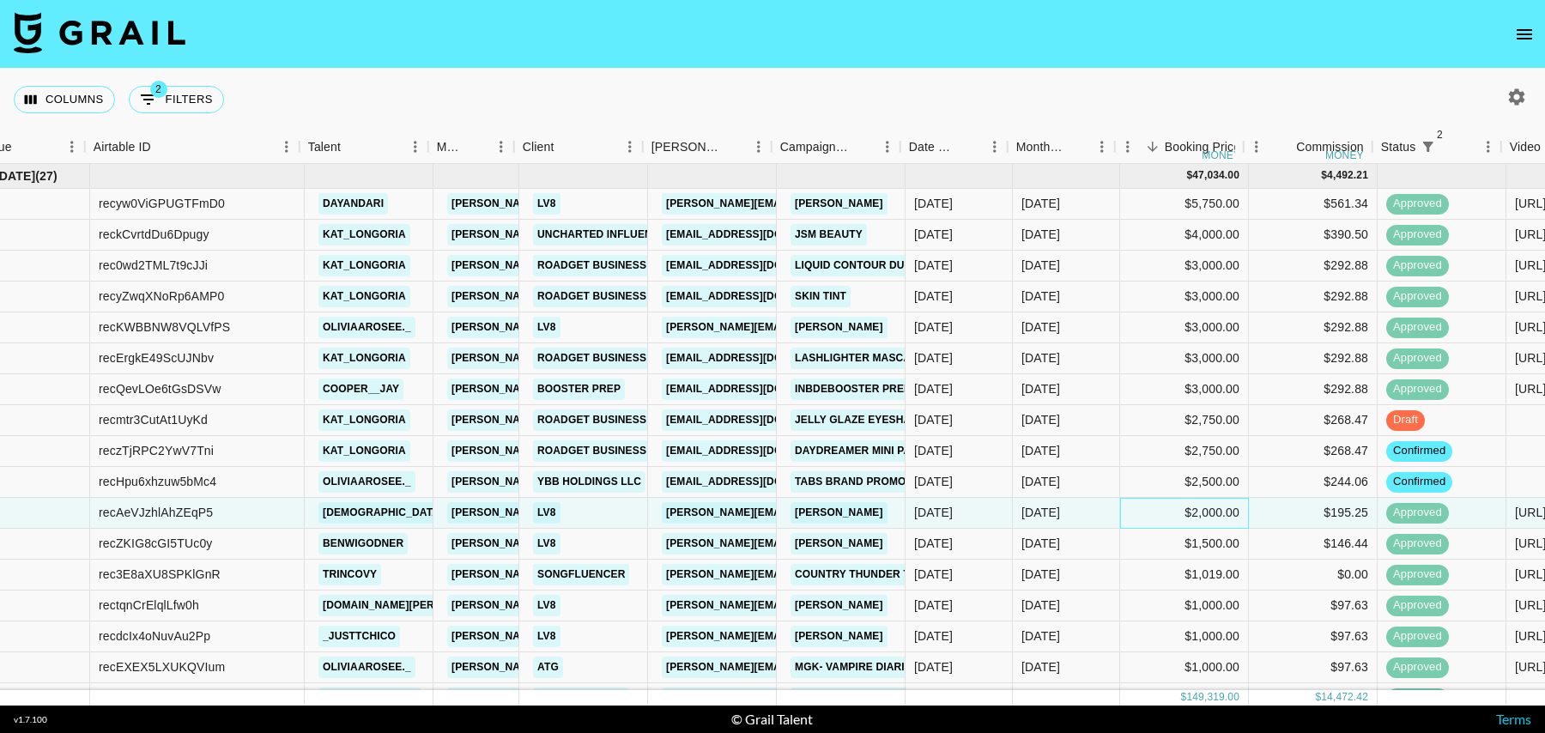
scroll to position [0, 51]
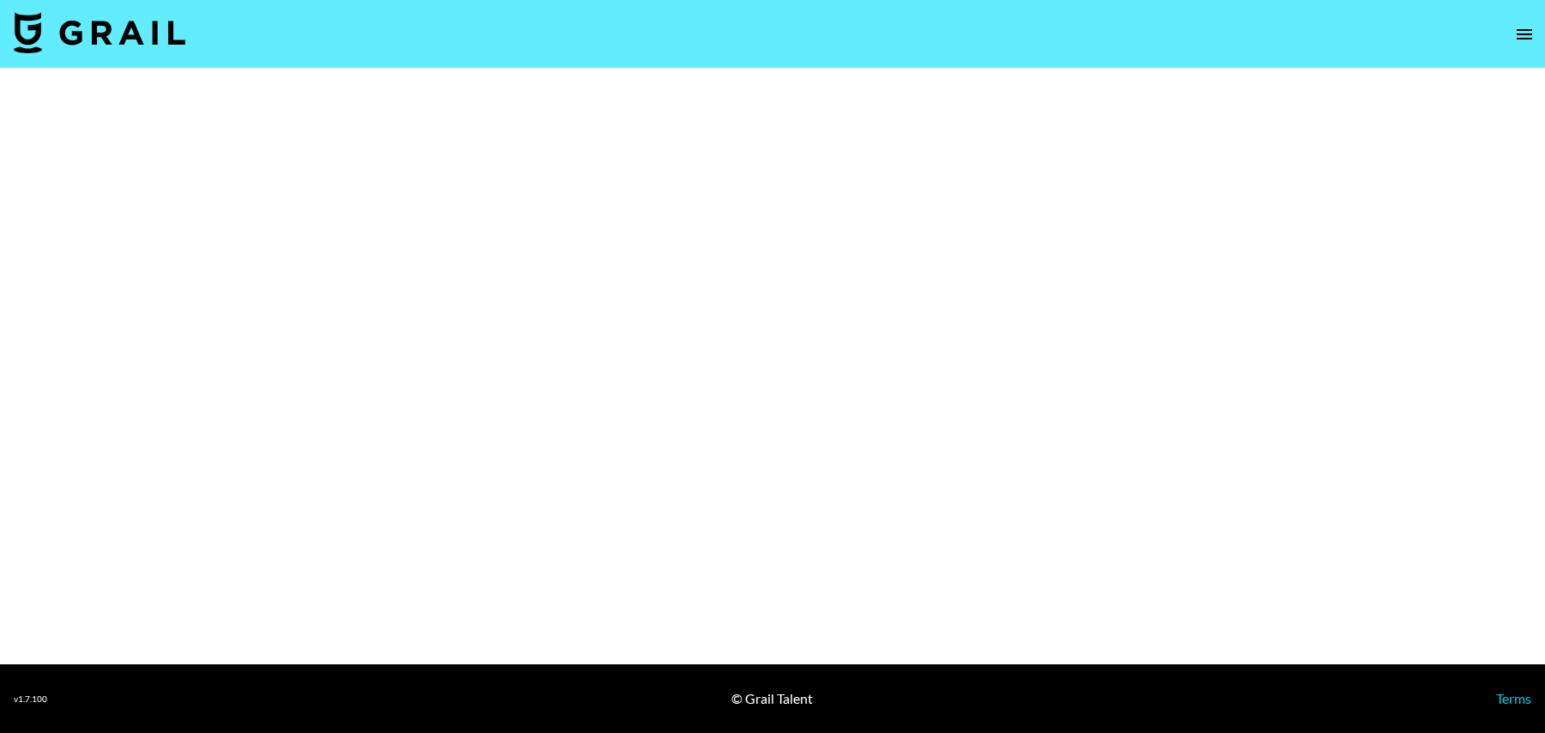
select select "Brand"
